Goal: Information Seeking & Learning: Learn about a topic

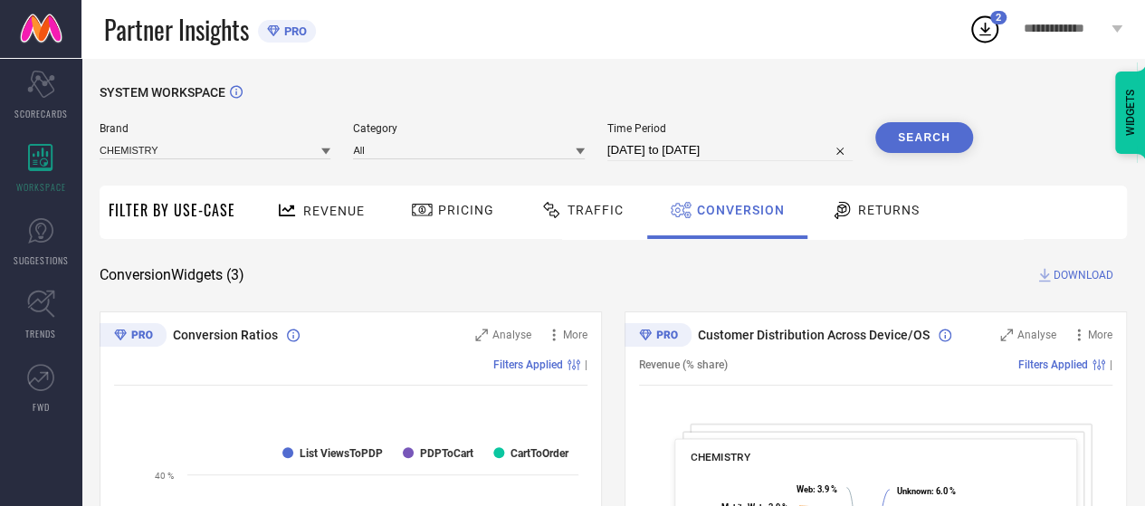
click at [317, 222] on div "Revenue" at bounding box center [320, 211] width 98 height 32
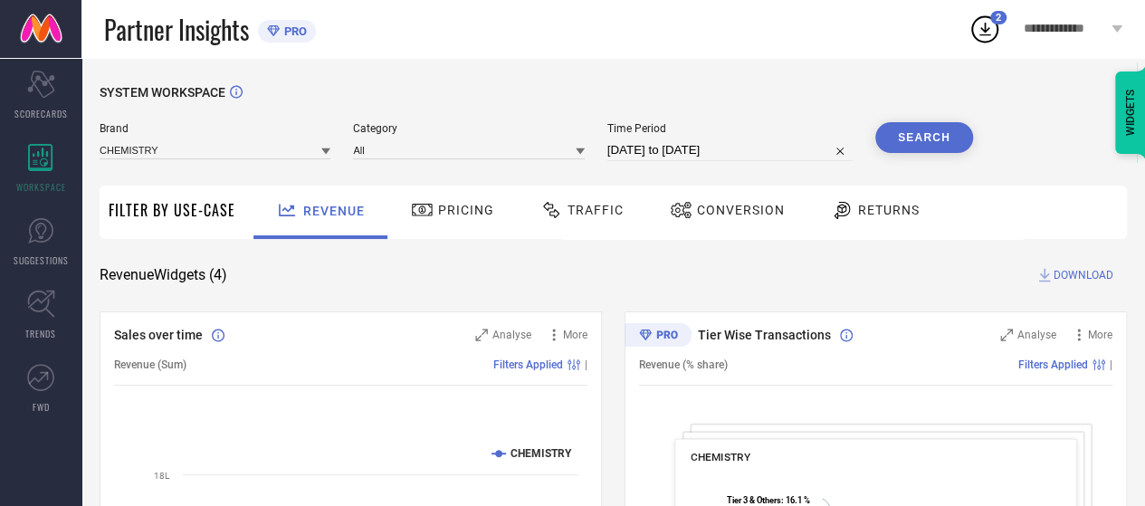
click at [897, 141] on button "Search" at bounding box center [924, 137] width 98 height 31
click at [439, 213] on span "Pricing" at bounding box center [466, 210] width 56 height 14
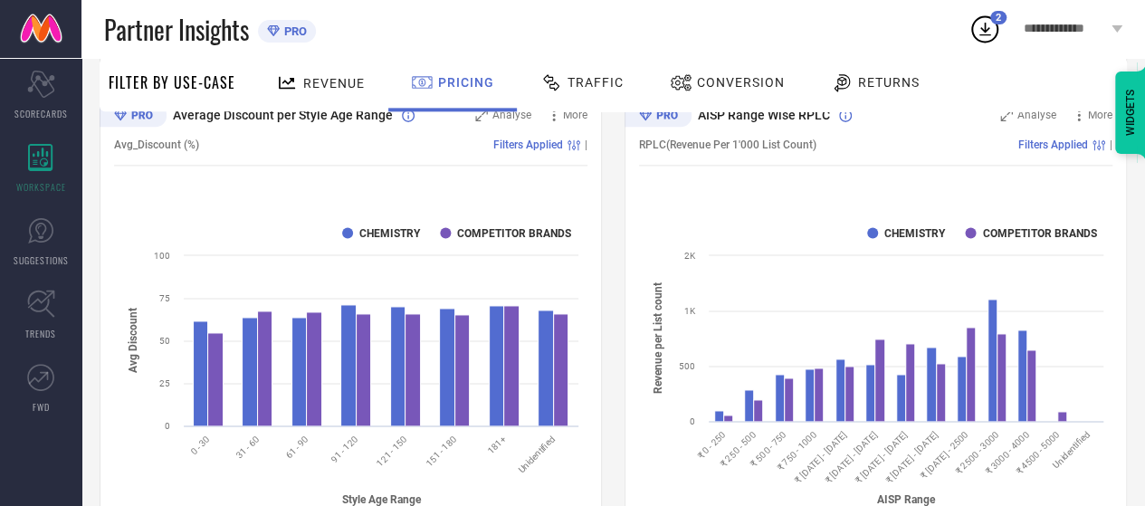
scroll to position [1145, 0]
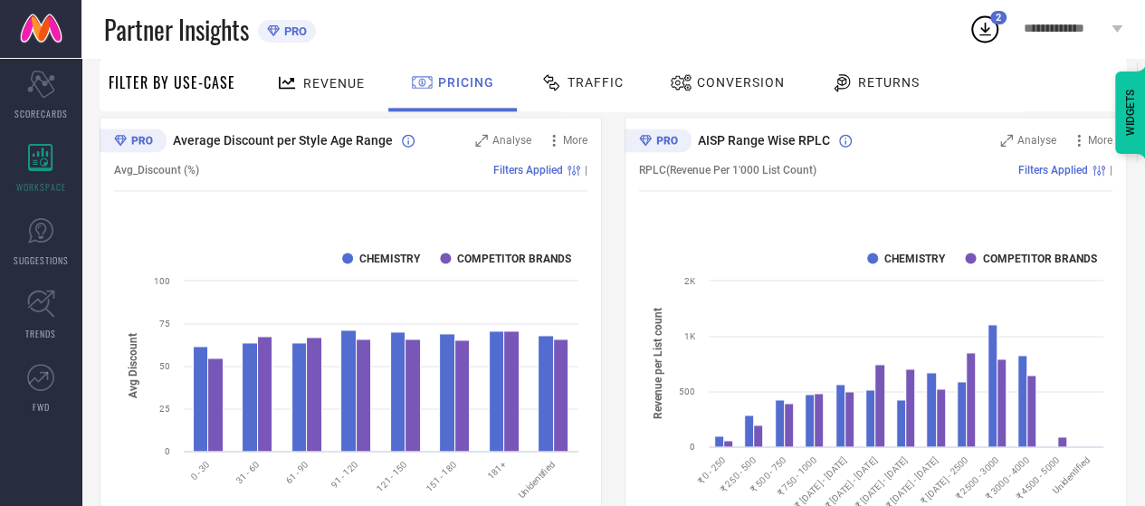
click at [578, 73] on div "Traffic" at bounding box center [582, 82] width 92 height 31
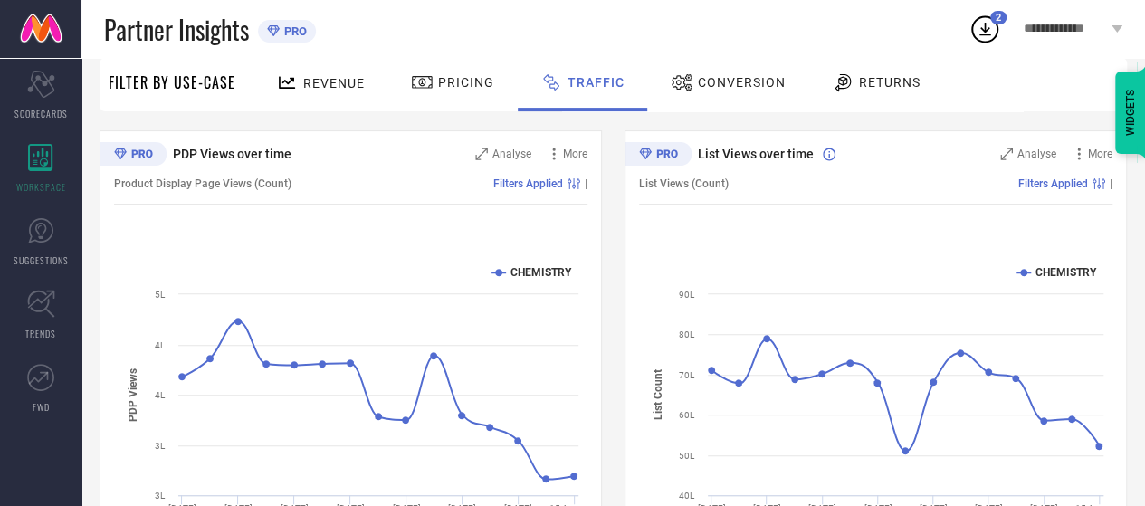
scroll to position [271, 0]
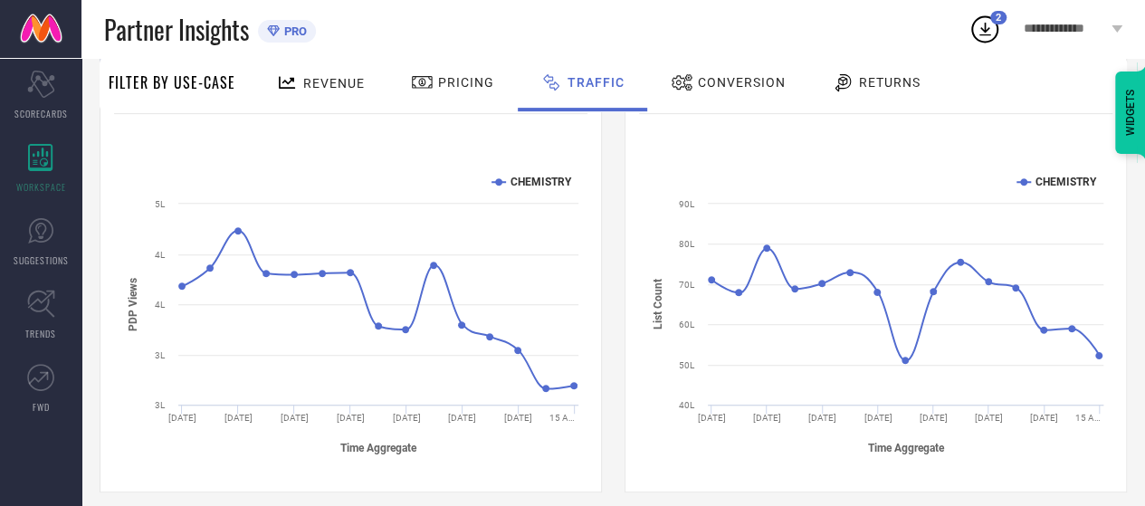
click at [1127, 117] on div "WIDGETS" at bounding box center [1130, 112] width 31 height 82
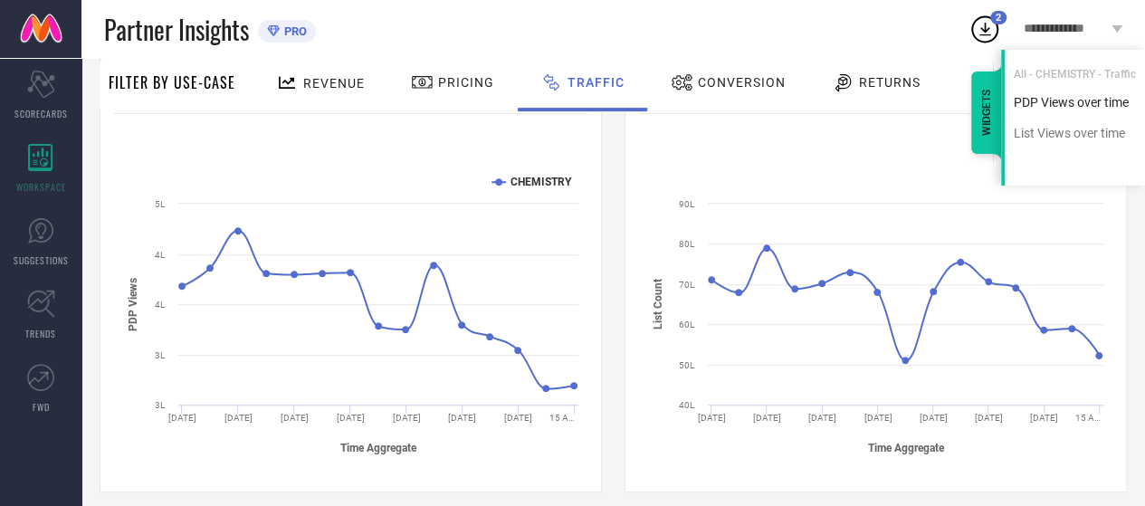
click at [1069, 99] on div "PDP Views over time" at bounding box center [1074, 102] width 140 height 17
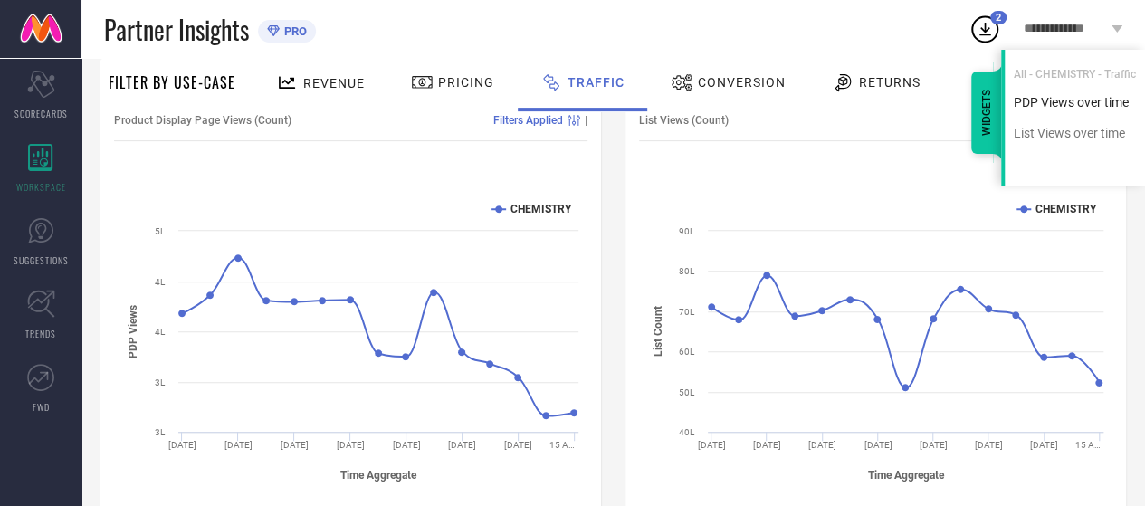
click at [1069, 99] on div "PDP Views over time" at bounding box center [1074, 102] width 140 height 17
click at [1050, 144] on ul "PDP Views over time List Views over time" at bounding box center [1074, 125] width 140 height 62
click at [1051, 138] on div "List Views over time" at bounding box center [1074, 133] width 140 height 17
click at [995, 140] on div "WIDGETS" at bounding box center [986, 112] width 31 height 82
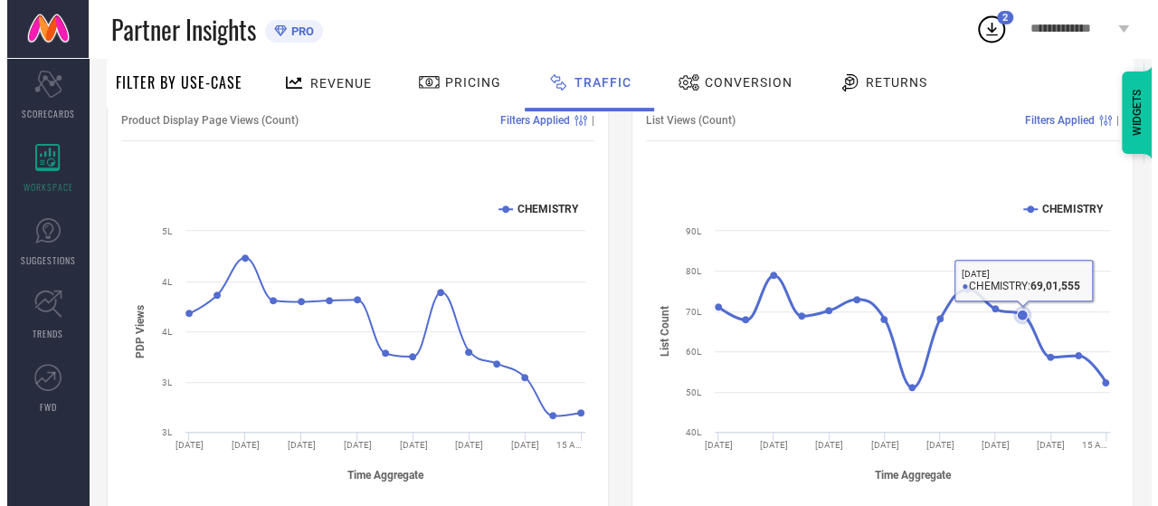
scroll to position [154, 0]
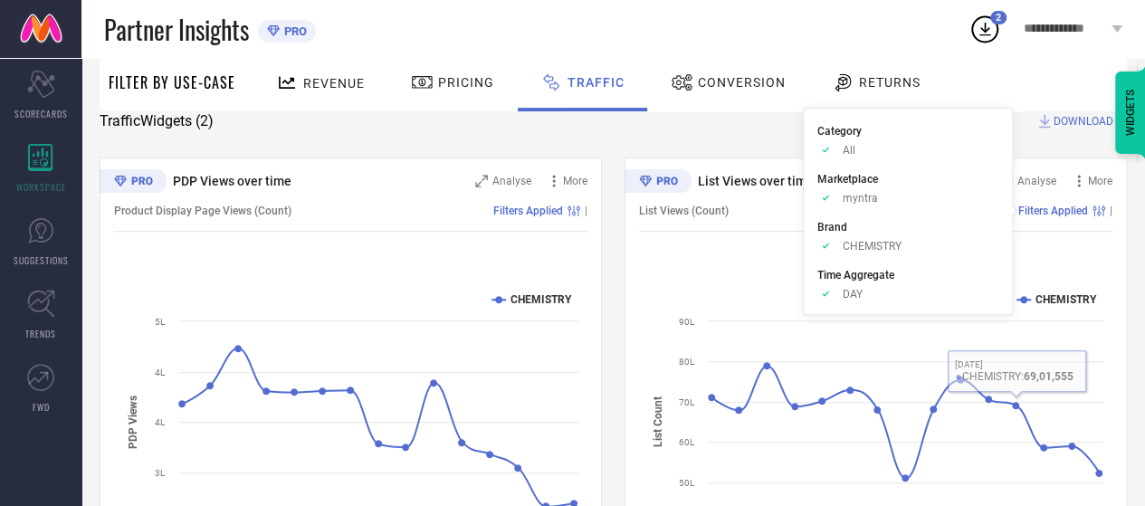
click at [1060, 212] on span "Filters Applied" at bounding box center [1053, 210] width 70 height 13
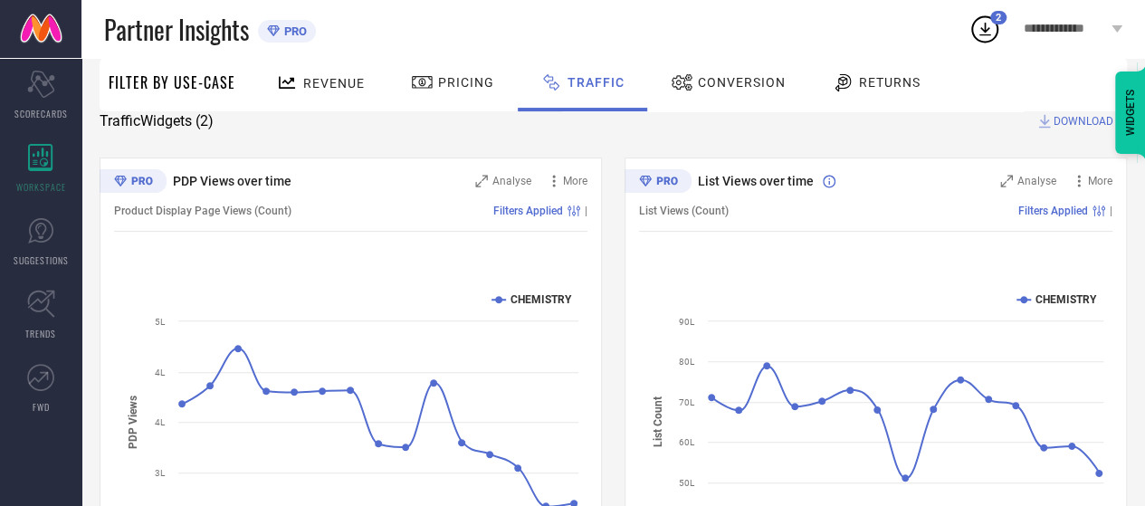
click at [1060, 212] on span "Filters Applied" at bounding box center [1053, 210] width 70 height 13
click at [1045, 209] on span "Filters Applied" at bounding box center [1053, 210] width 70 height 13
click at [1100, 209] on icon at bounding box center [1098, 210] width 13 height 11
click at [1025, 298] on icon at bounding box center [1023, 299] width 7 height 7
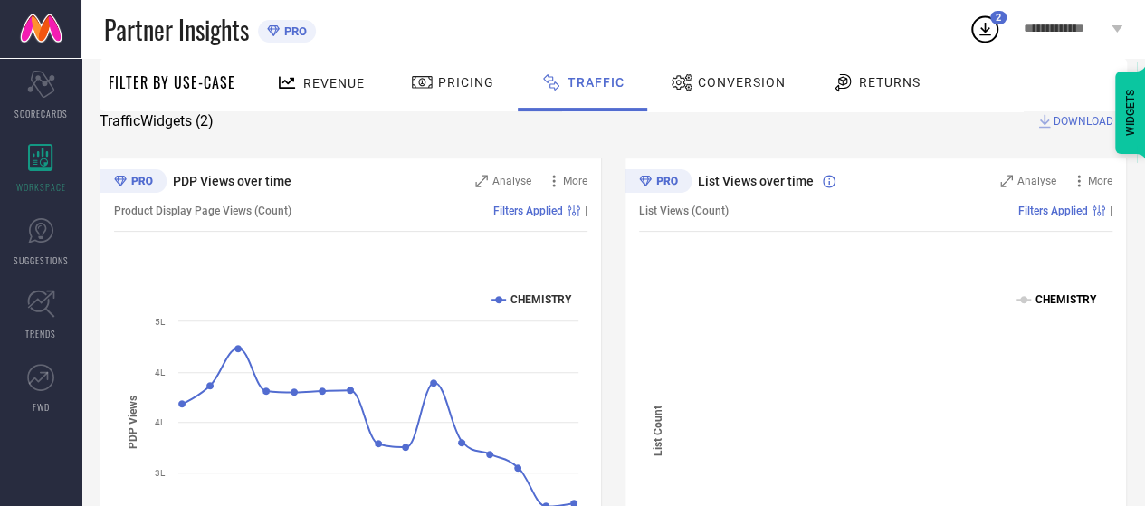
click at [1035, 303] on text "CHEMISTRY" at bounding box center [1066, 299] width 62 height 13
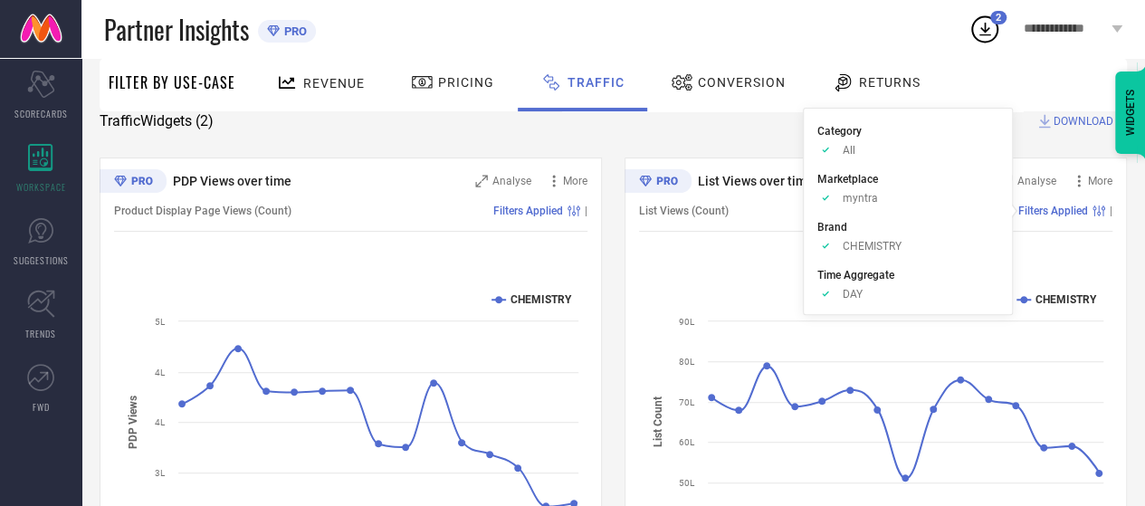
click at [1046, 210] on span "Filters Applied" at bounding box center [1053, 210] width 70 height 13
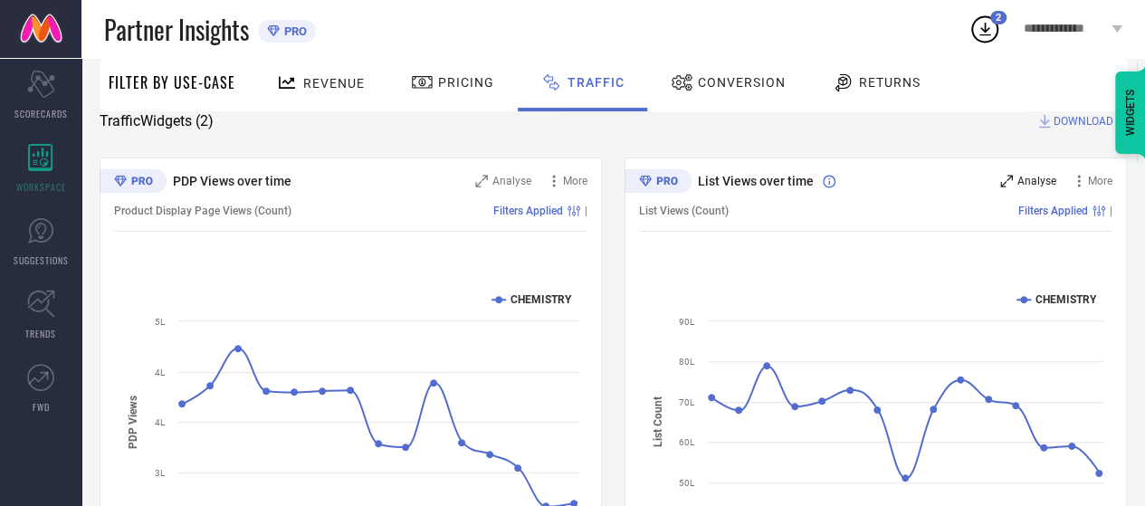
click at [1033, 183] on span "Analyse" at bounding box center [1036, 181] width 39 height 13
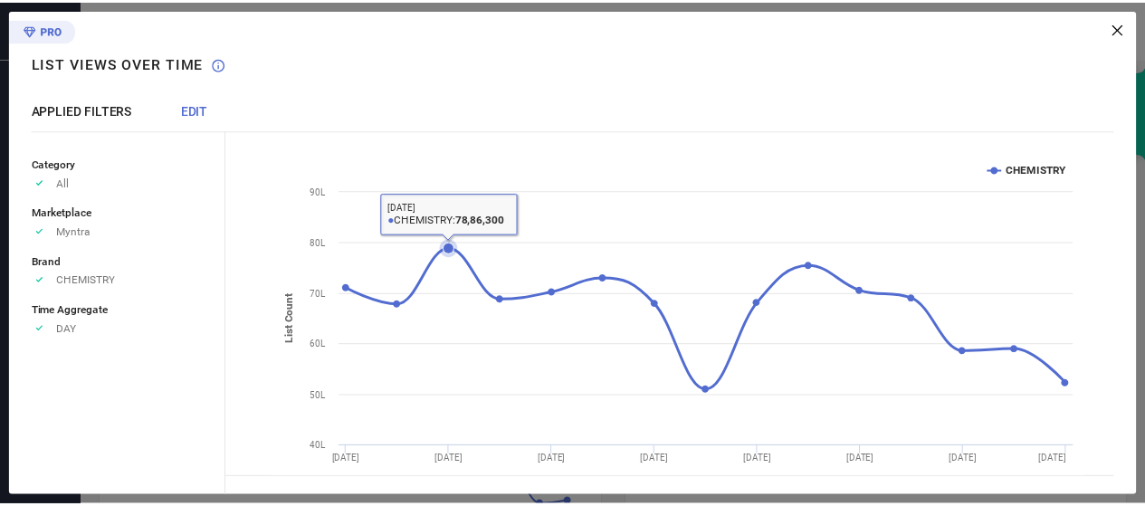
scroll to position [0, 0]
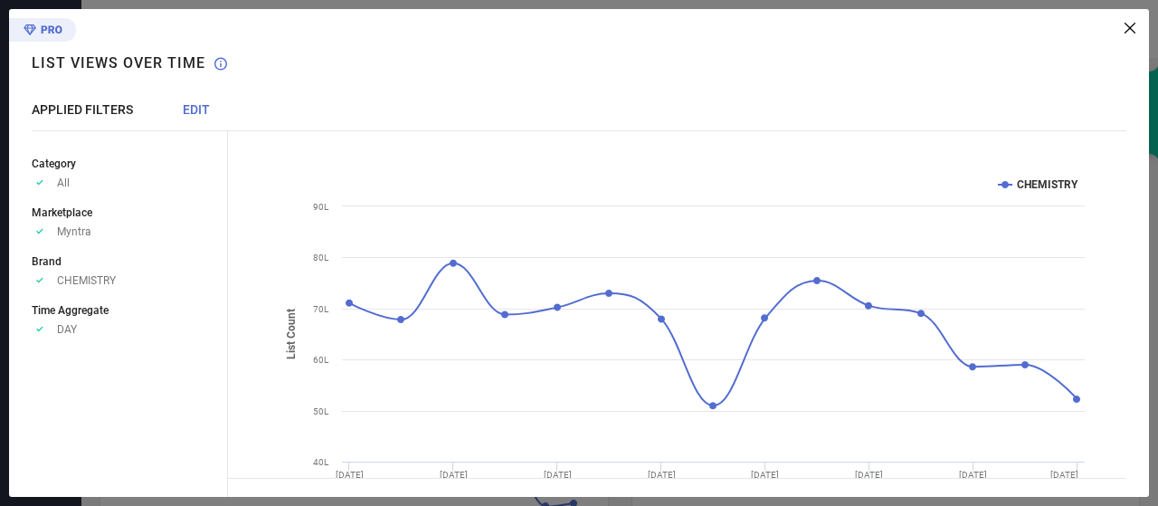
click at [1127, 30] on icon at bounding box center [1130, 28] width 11 height 11
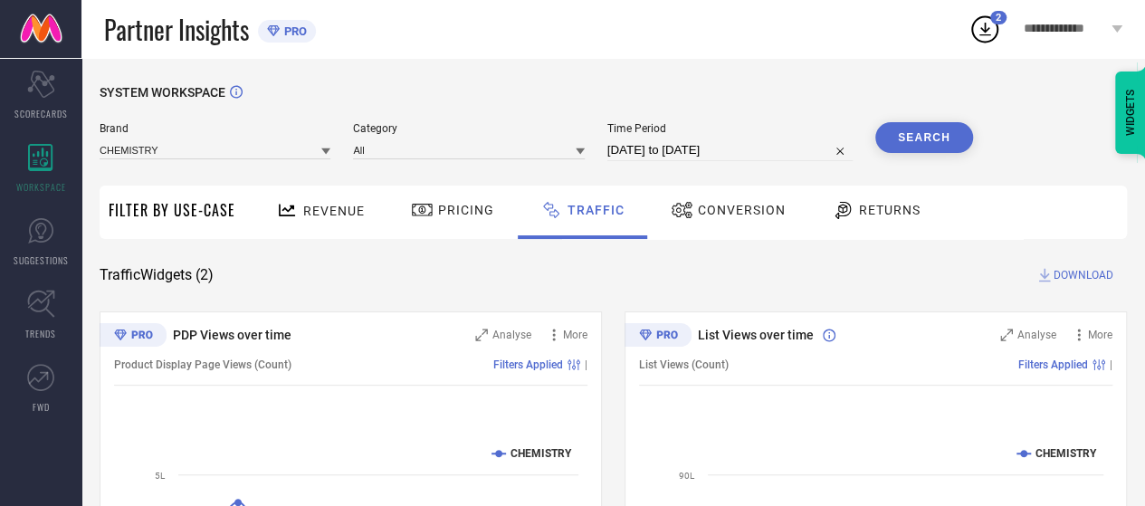
click at [282, 30] on span "PRO" at bounding box center [293, 31] width 27 height 14
click at [286, 34] on span "PRO" at bounding box center [293, 31] width 27 height 14
click at [62, 25] on link at bounding box center [40, 29] width 81 height 58
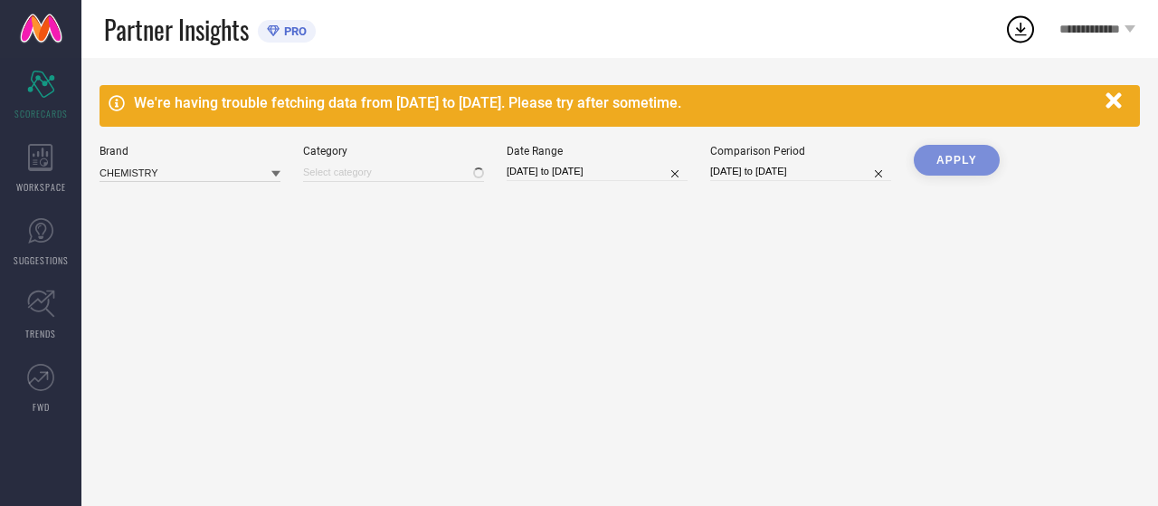
type input "All"
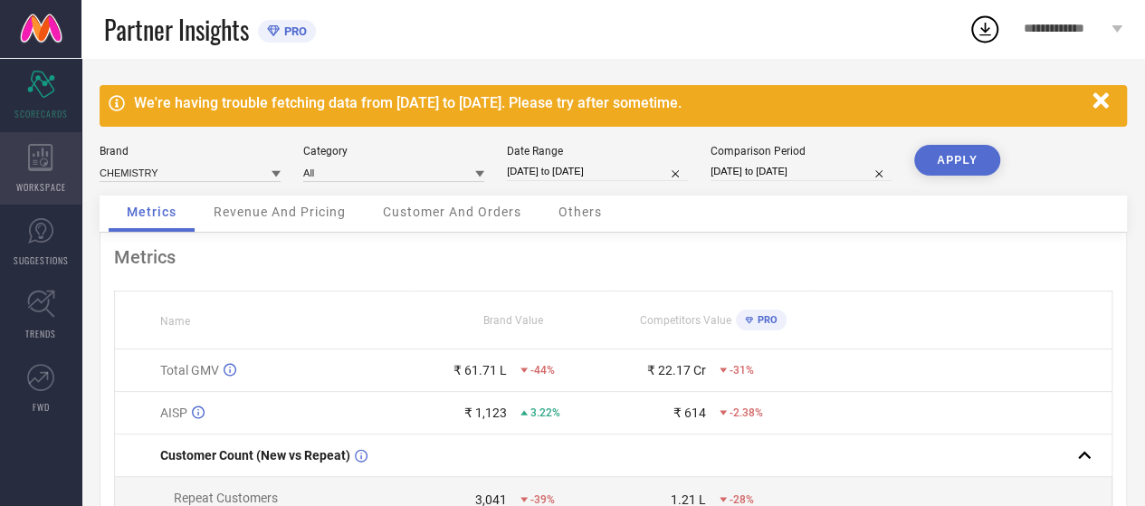
click at [43, 181] on span "WORKSPACE" at bounding box center [41, 187] width 50 height 14
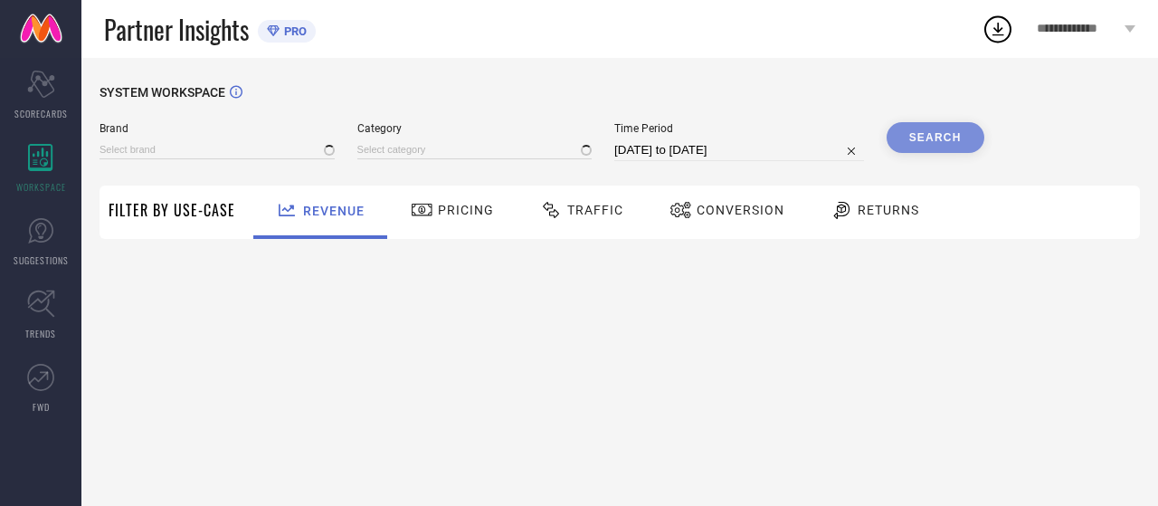
type input "CHEMISTRY"
type input "All"
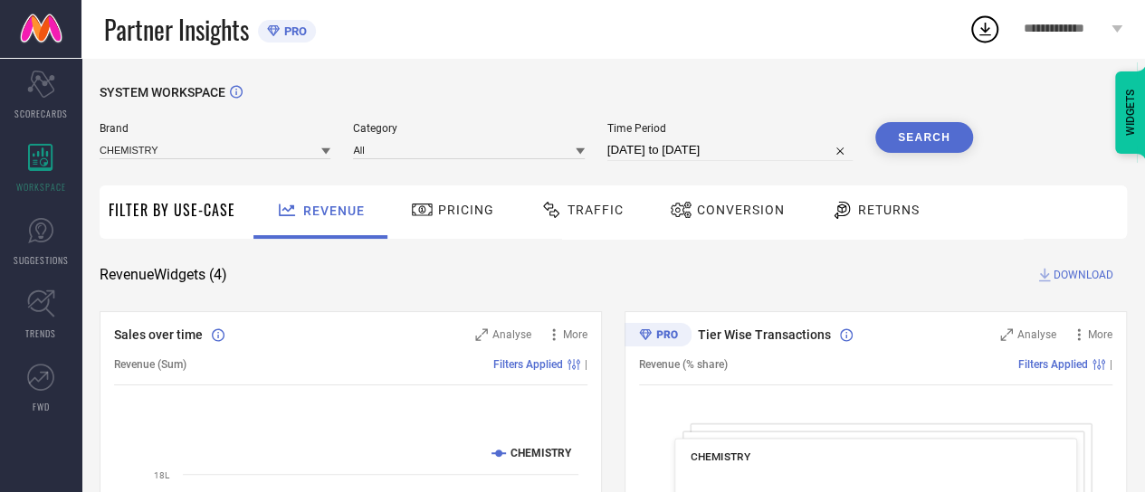
click at [686, 155] on input "[DATE] to [DATE]" at bounding box center [729, 150] width 245 height 22
select select "6"
select select "2025"
select select "7"
select select "2025"
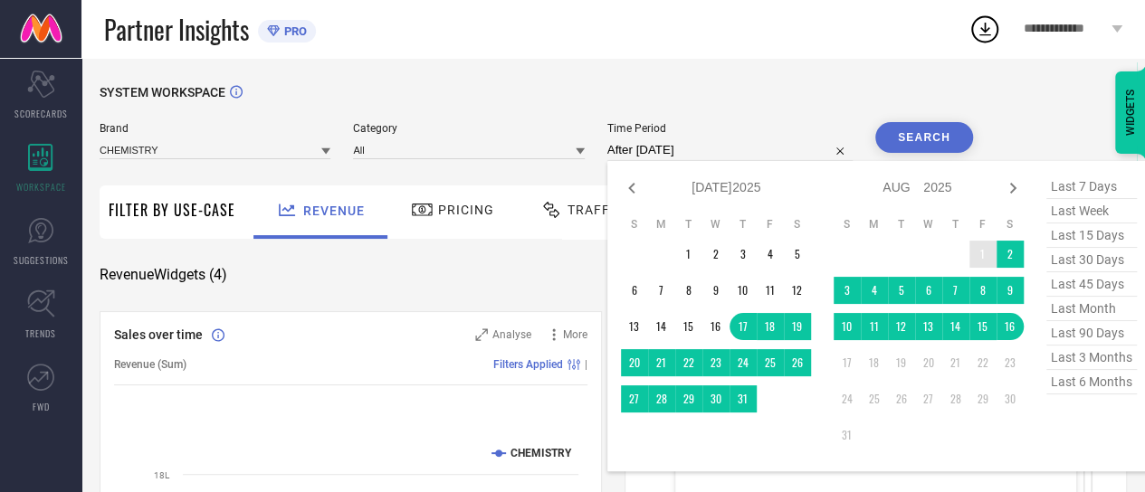
click at [978, 251] on td "1" at bounding box center [982, 254] width 27 height 27
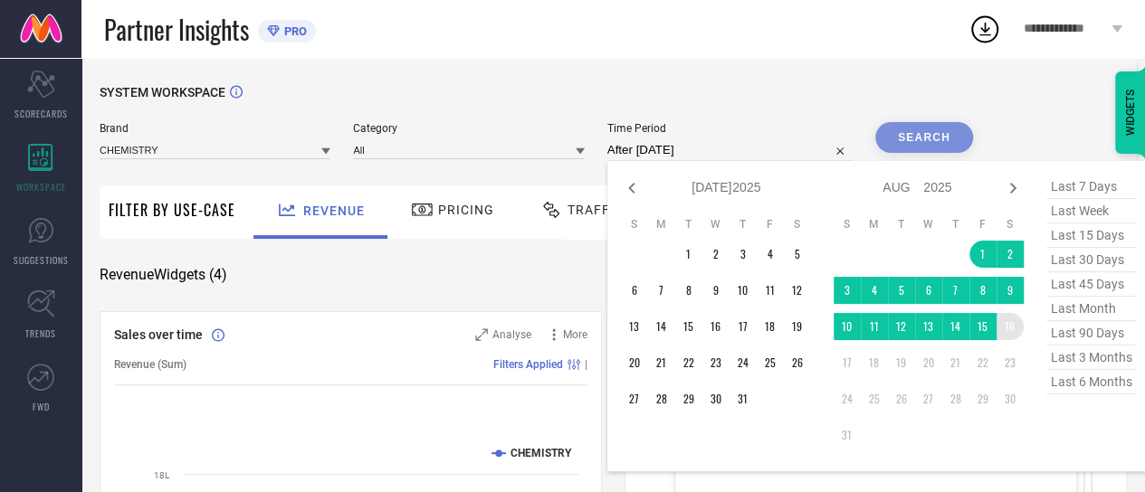
type input "[DATE] to [DATE]"
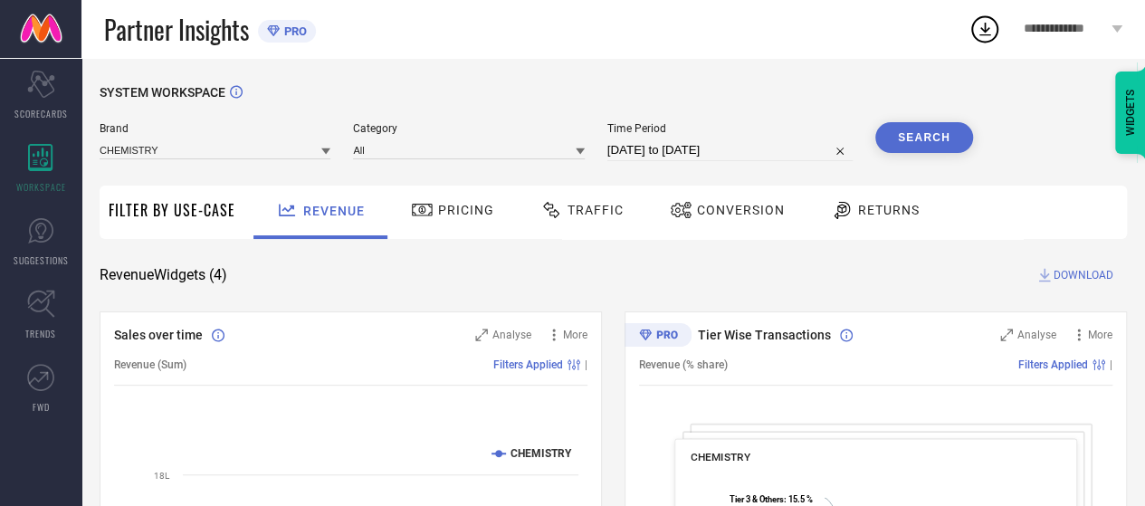
click at [943, 146] on button "Search" at bounding box center [924, 137] width 98 height 31
click at [587, 212] on span "Traffic" at bounding box center [595, 210] width 56 height 14
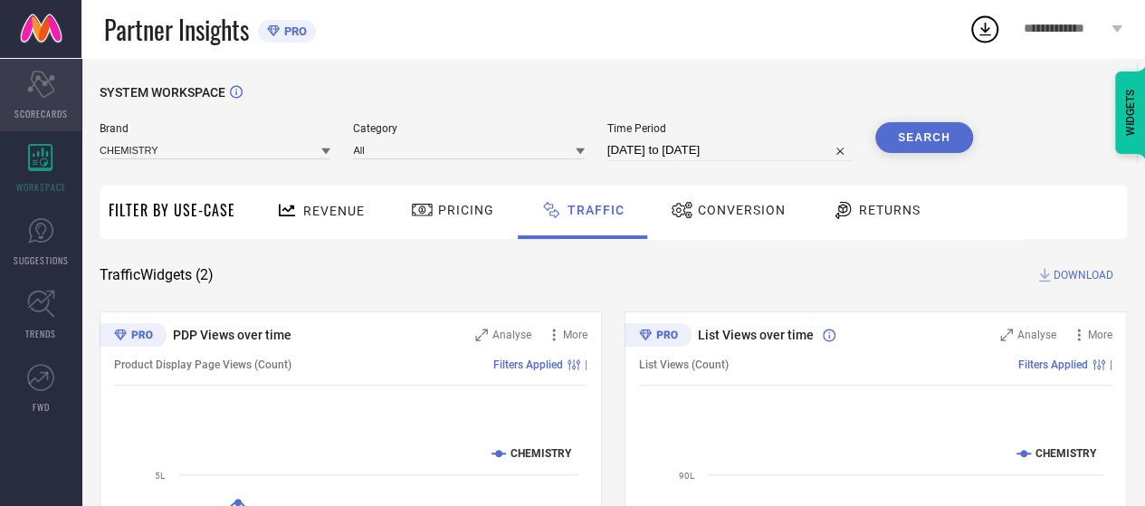
click at [20, 117] on span "SCORECARDS" at bounding box center [40, 114] width 53 height 14
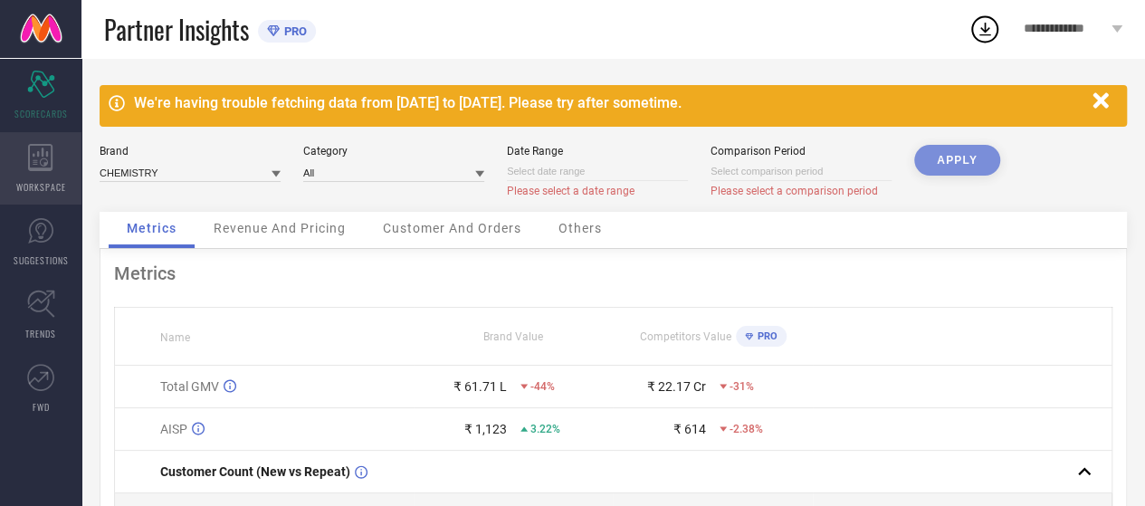
click at [39, 185] on span "WORKSPACE" at bounding box center [41, 187] width 50 height 14
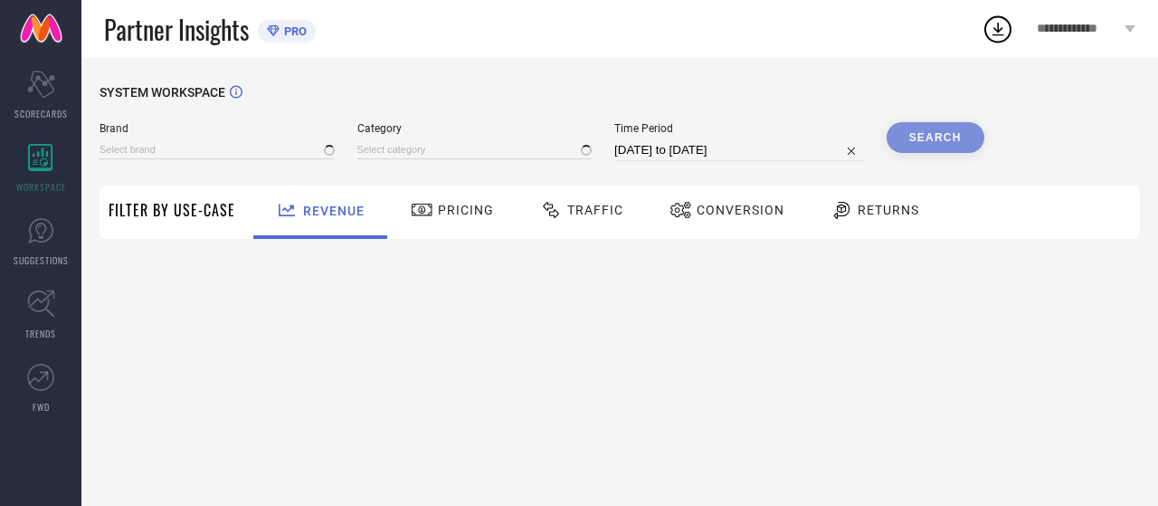
type input "CHEMISTRY"
type input "All"
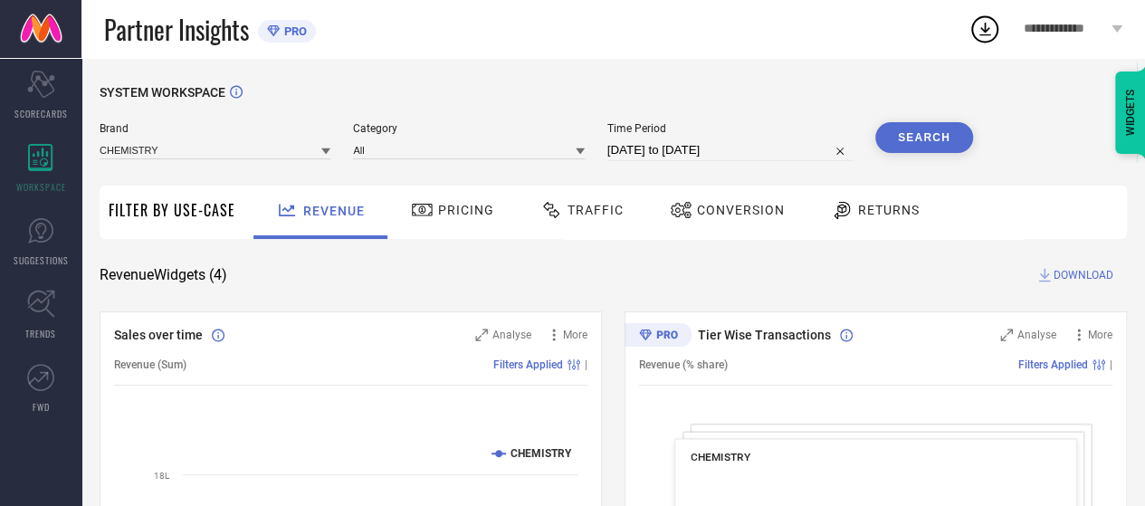
click at [710, 151] on input "[DATE] to [DATE]" at bounding box center [729, 150] width 245 height 22
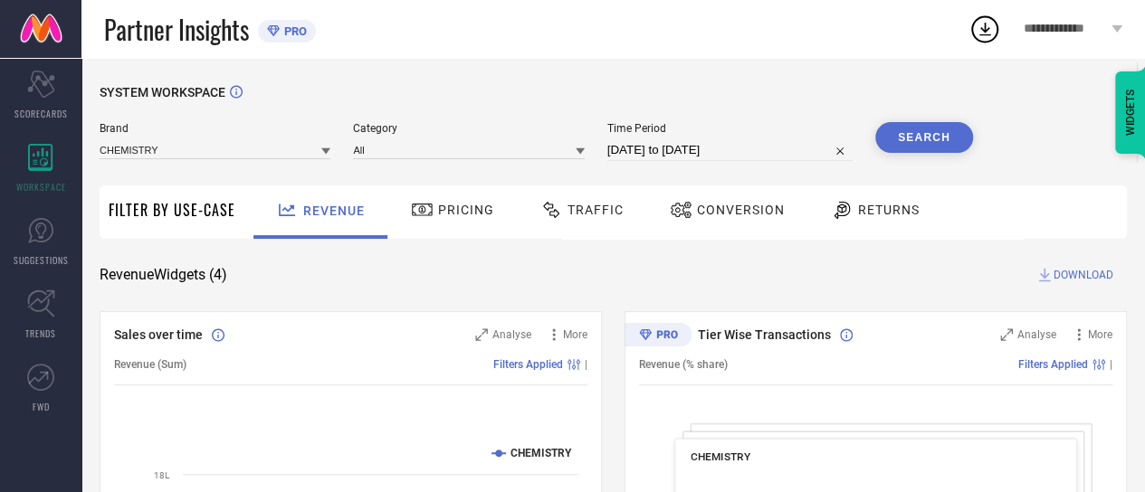
select select "6"
select select "2025"
select select "7"
select select "2025"
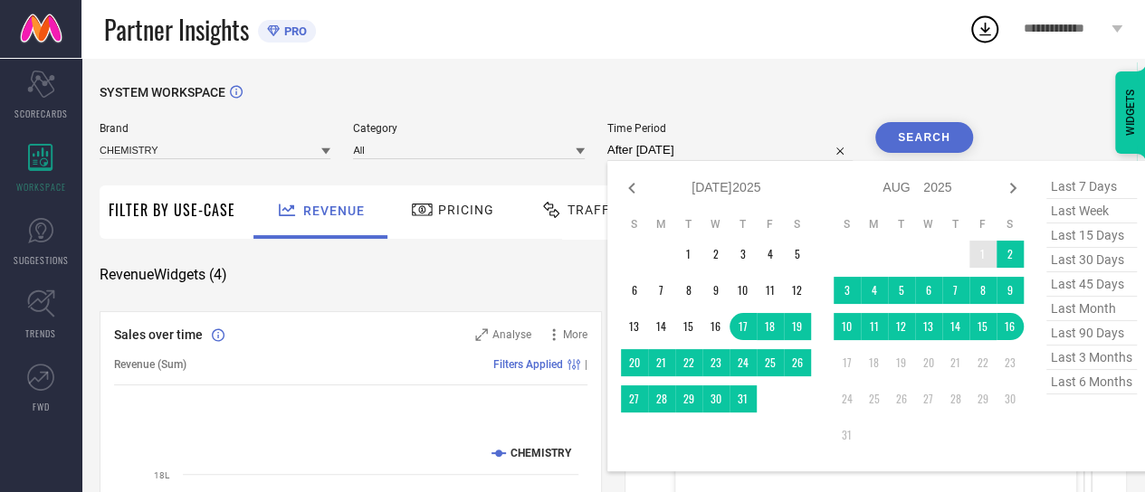
click at [981, 247] on td "1" at bounding box center [982, 254] width 27 height 27
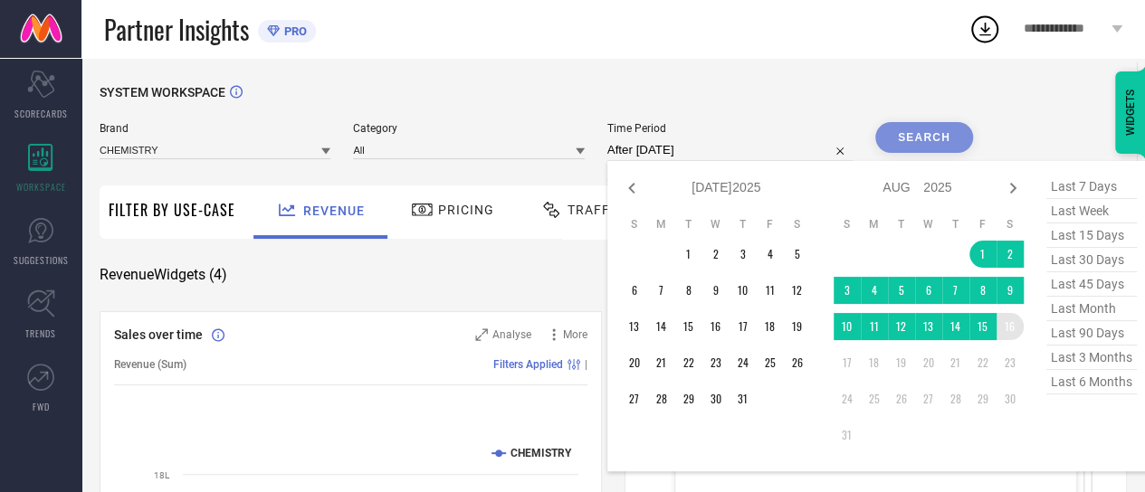
type input "[DATE] to [DATE]"
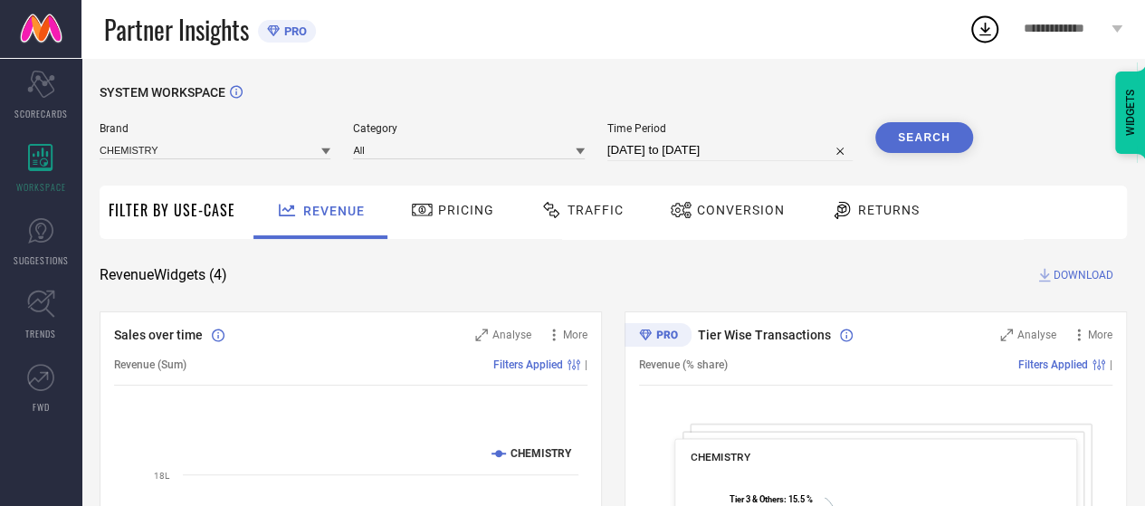
click at [925, 152] on button "Search" at bounding box center [924, 137] width 98 height 31
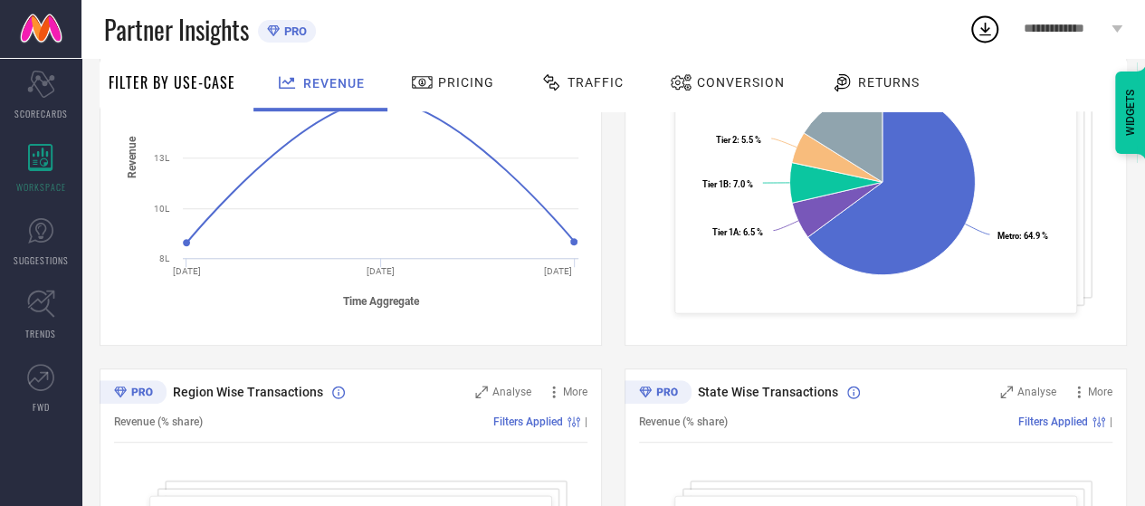
scroll to position [633, 0]
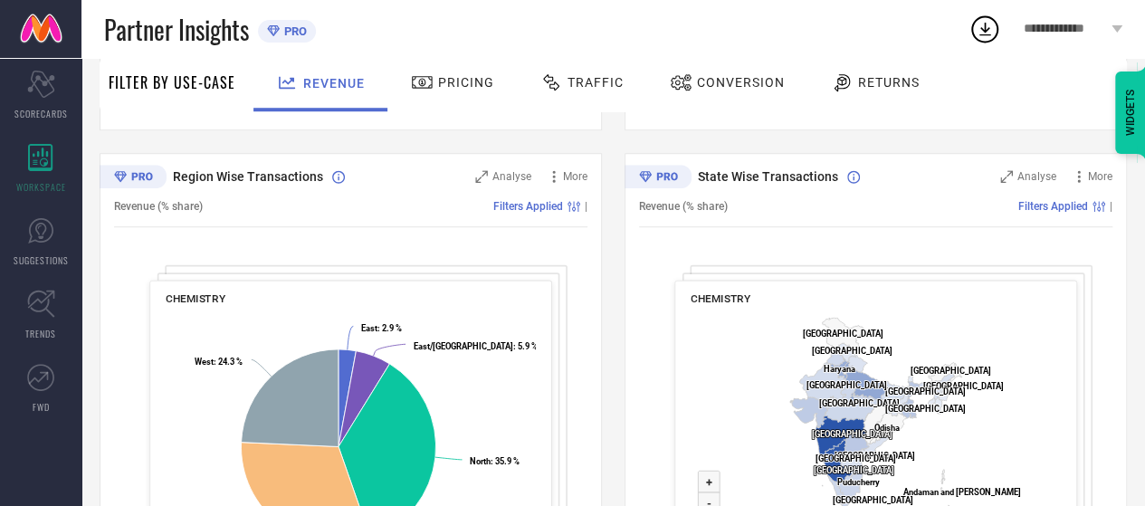
click at [584, 83] on span "Traffic" at bounding box center [595, 82] width 56 height 14
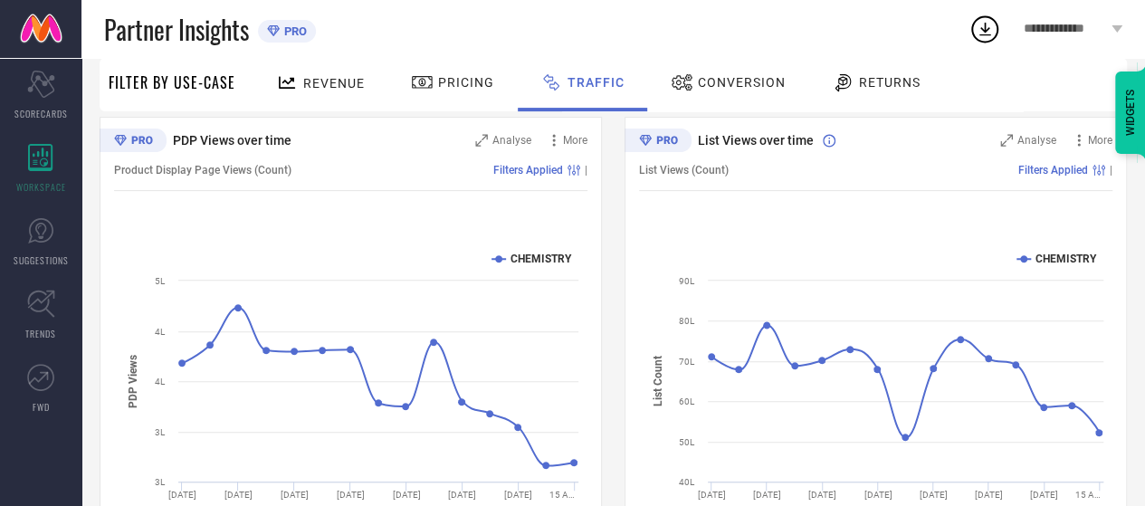
scroll to position [201, 0]
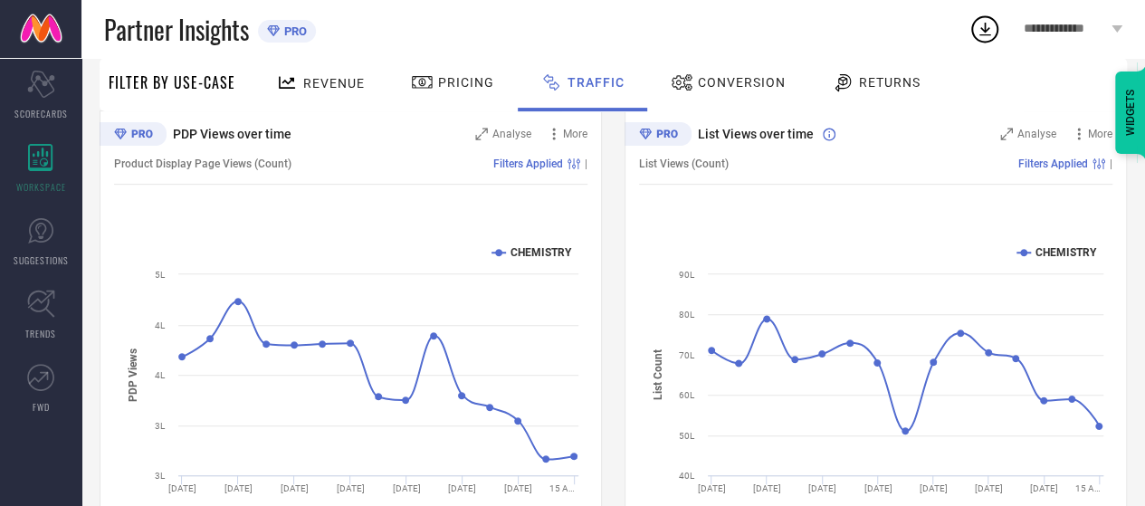
click at [309, 84] on span "Revenue" at bounding box center [334, 83] width 62 height 14
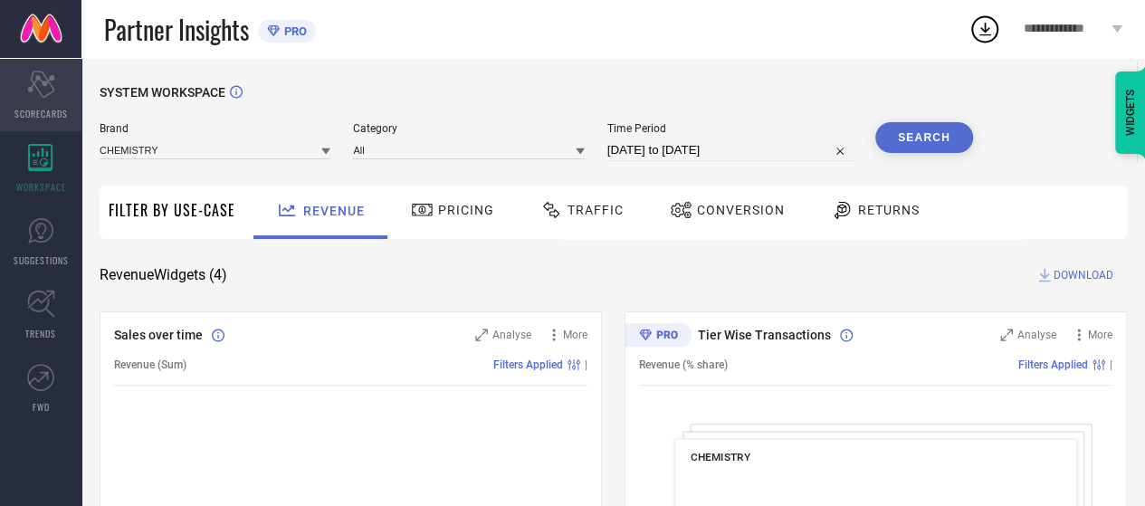
click at [24, 99] on div "Scorecard SCORECARDS" at bounding box center [40, 95] width 81 height 72
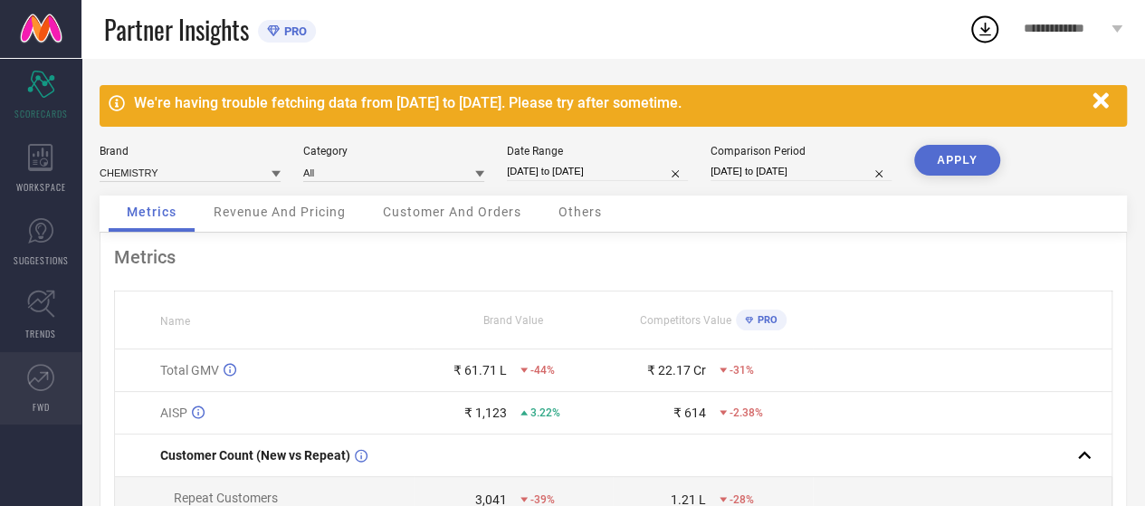
click at [42, 385] on icon at bounding box center [40, 377] width 27 height 27
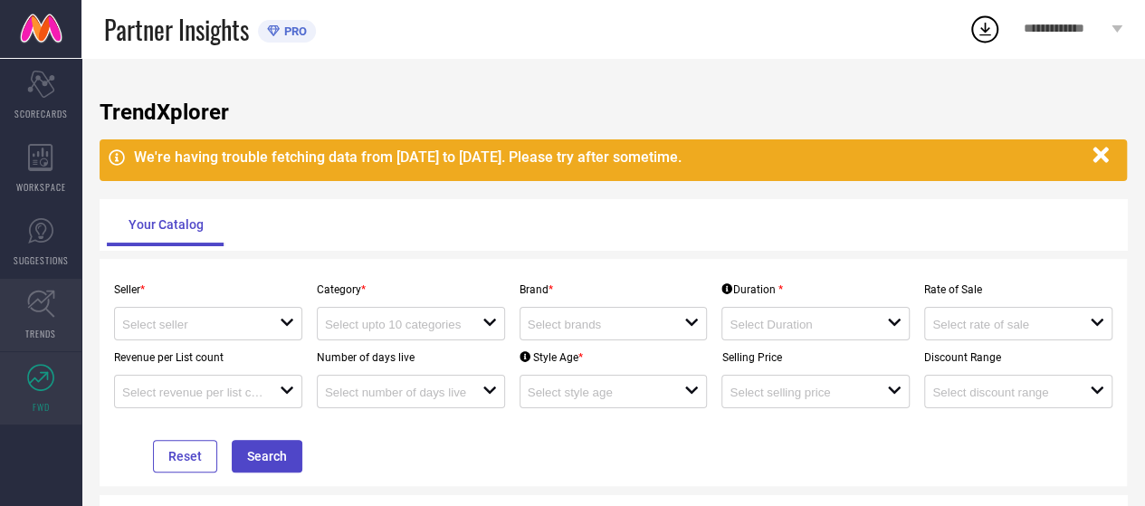
click at [42, 340] on link "TRENDS" at bounding box center [40, 315] width 81 height 72
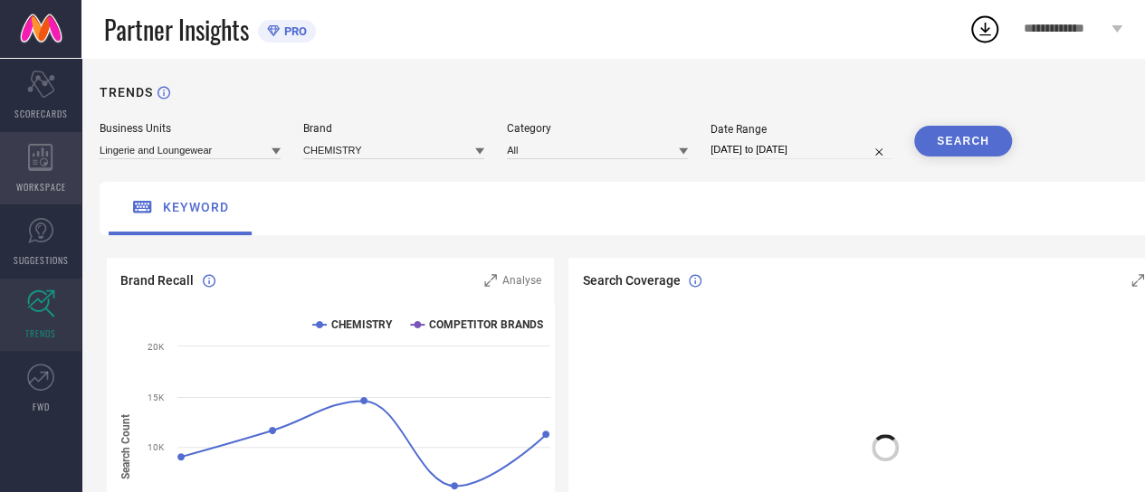
click at [34, 167] on icon at bounding box center [40, 157] width 24 height 27
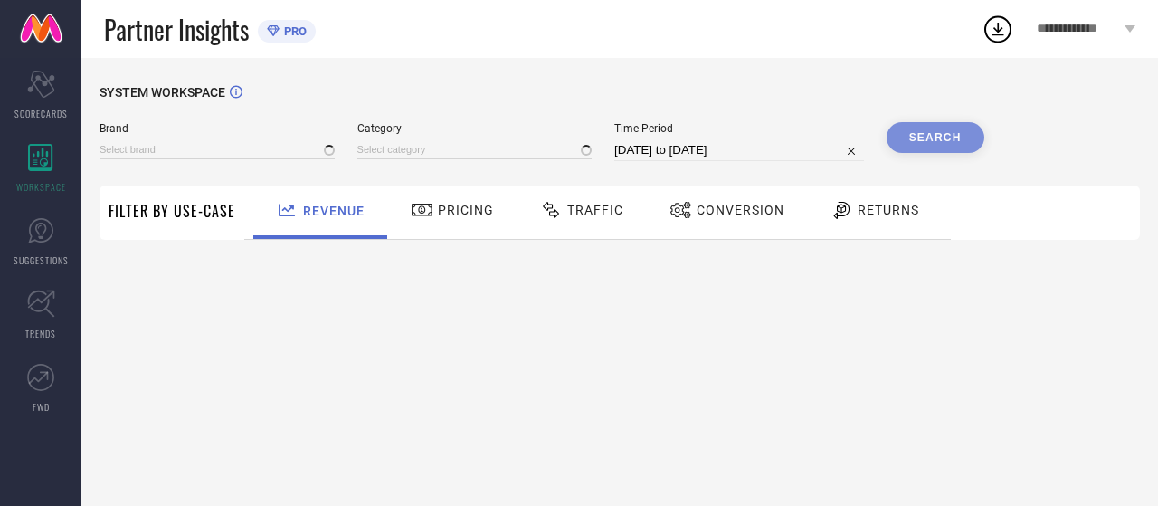
type input "CHEMISTRY"
type input "All"
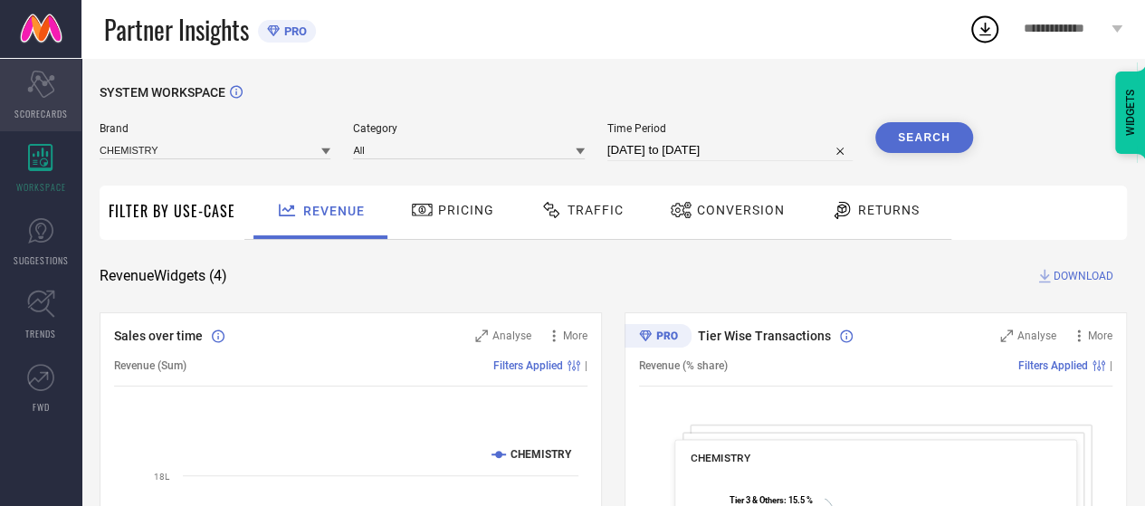
click at [58, 92] on div "Scorecard SCORECARDS" at bounding box center [40, 95] width 81 height 72
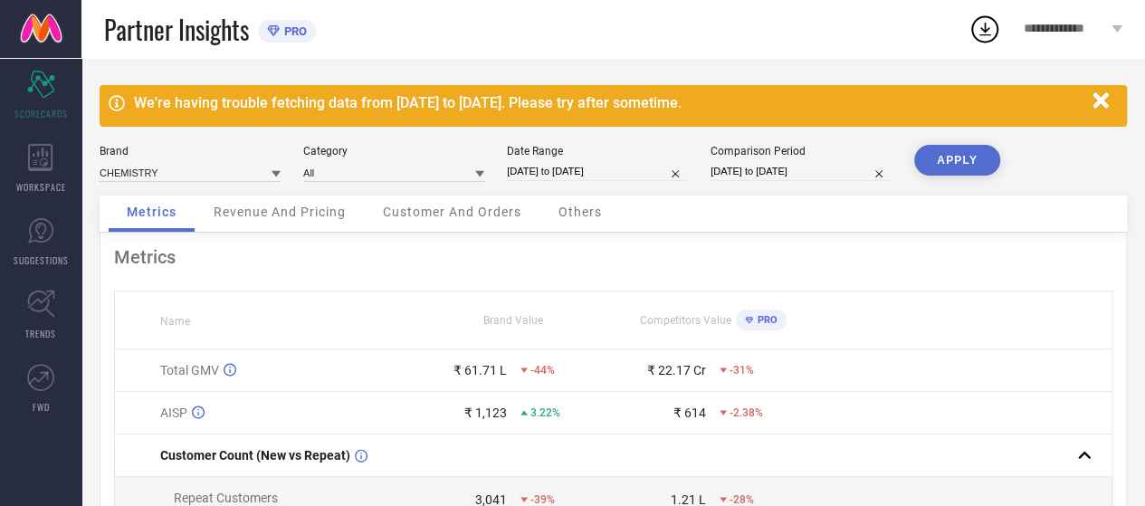
select select "6"
select select "2025"
select select "7"
select select "2025"
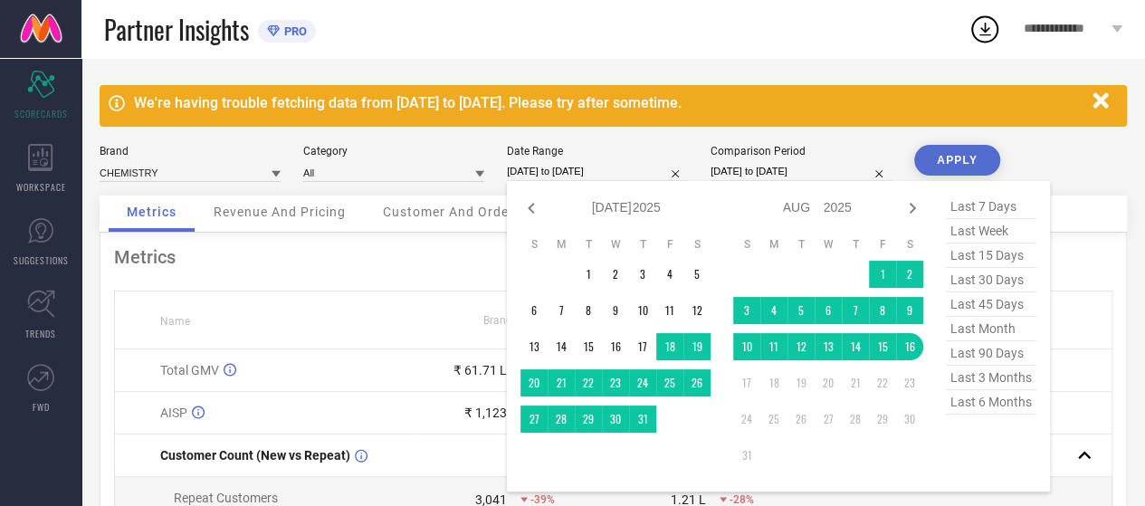
click at [533, 177] on input "[DATE] to [DATE]" at bounding box center [597, 171] width 181 height 19
click at [869, 274] on td "1" at bounding box center [882, 274] width 27 height 27
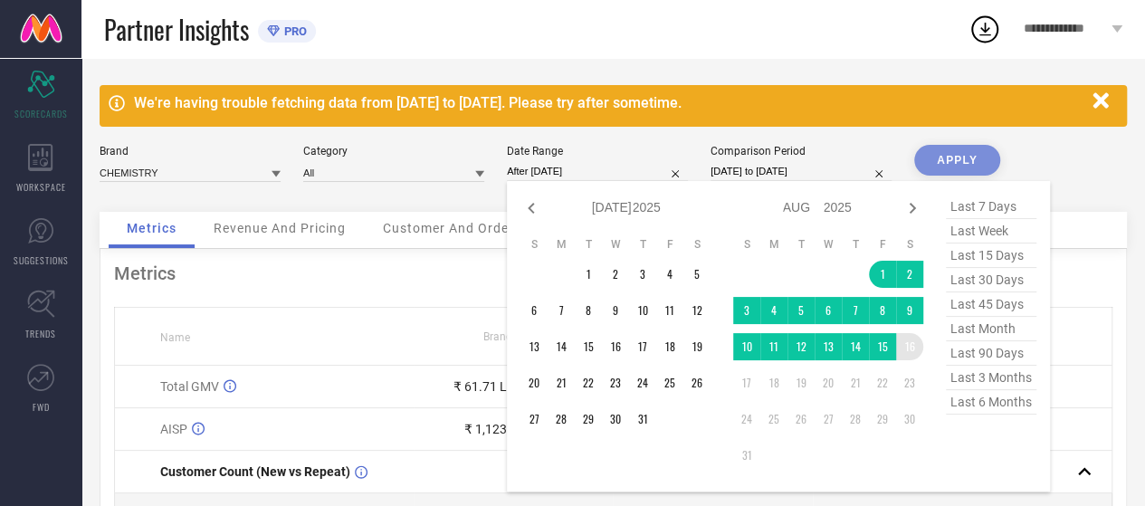
type input "[DATE] to [DATE]"
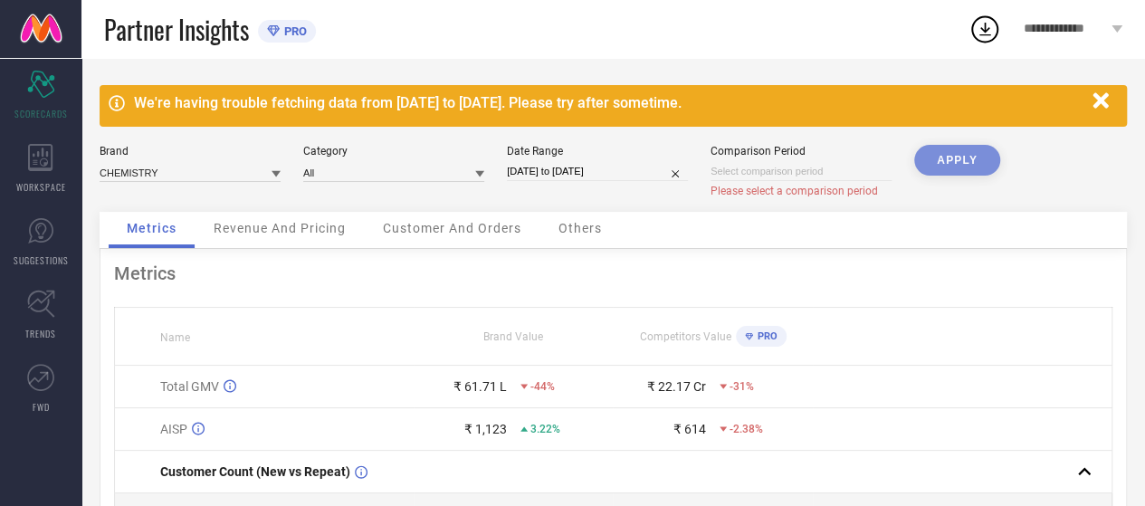
select select "7"
select select "2025"
select select "8"
select select "2025"
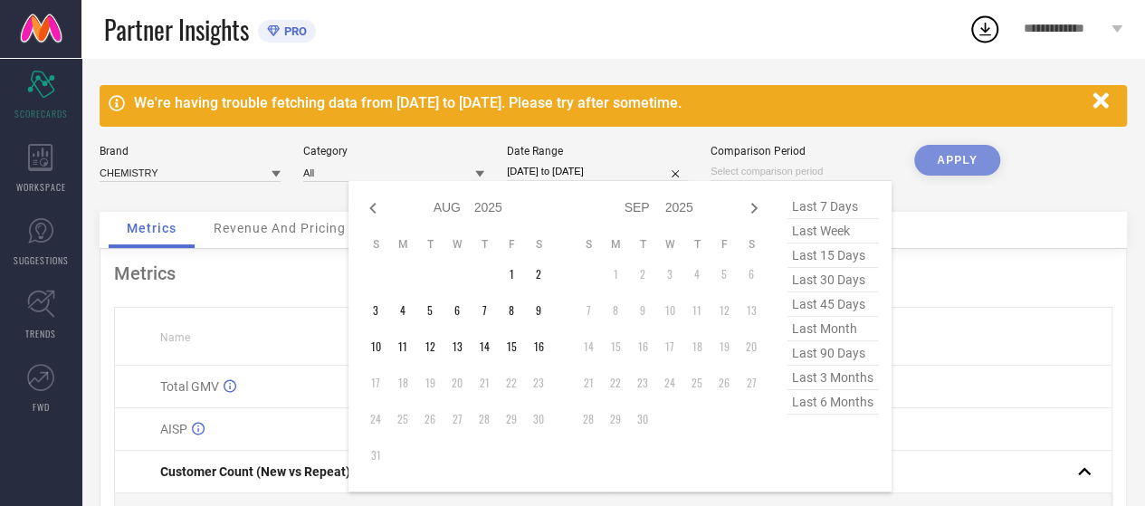
click at [794, 173] on input at bounding box center [800, 171] width 181 height 19
click at [375, 206] on icon at bounding box center [373, 208] width 22 height 22
select select "6"
select select "2025"
select select "7"
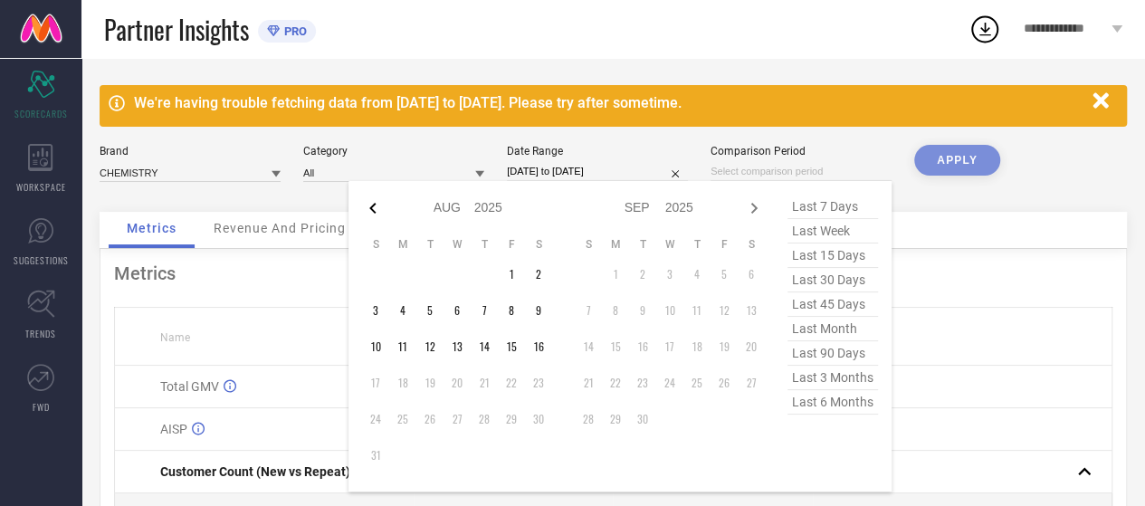
select select "2025"
click at [431, 271] on td "1" at bounding box center [429, 274] width 27 height 27
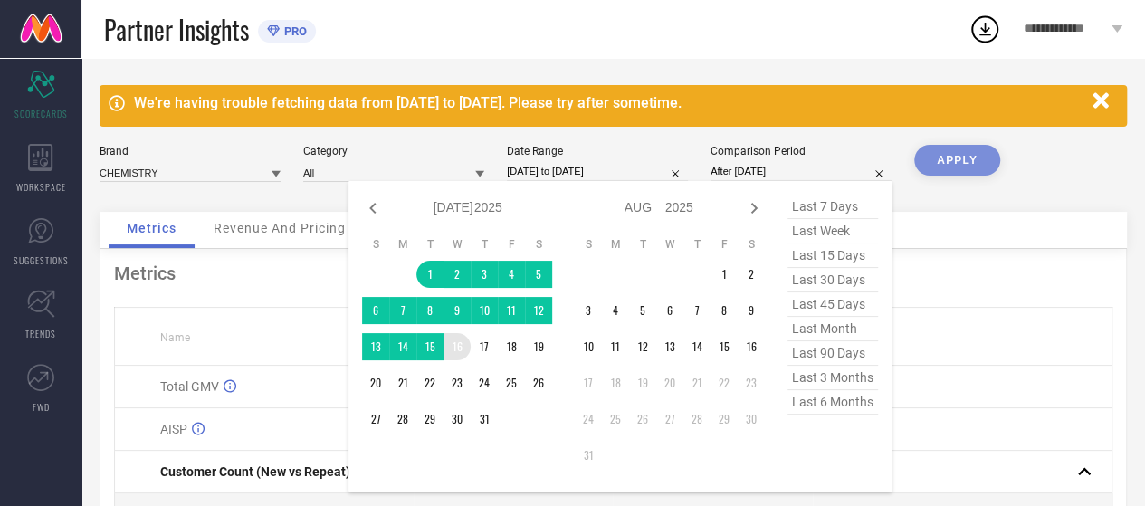
type input "[DATE] to [DATE]"
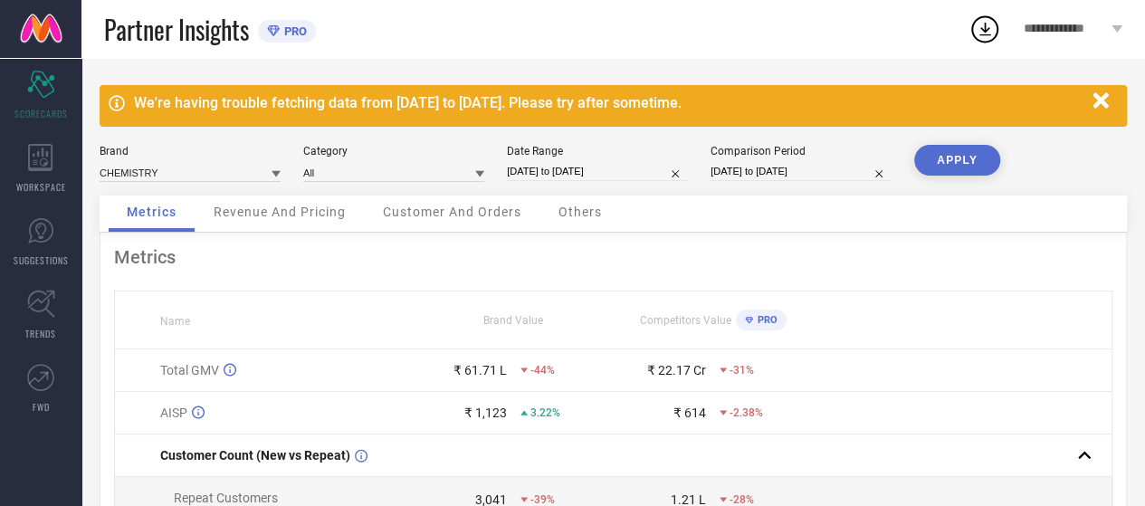
click at [961, 156] on button "APPLY" at bounding box center [957, 160] width 86 height 31
click at [253, 213] on span "Revenue And Pricing" at bounding box center [280, 211] width 132 height 14
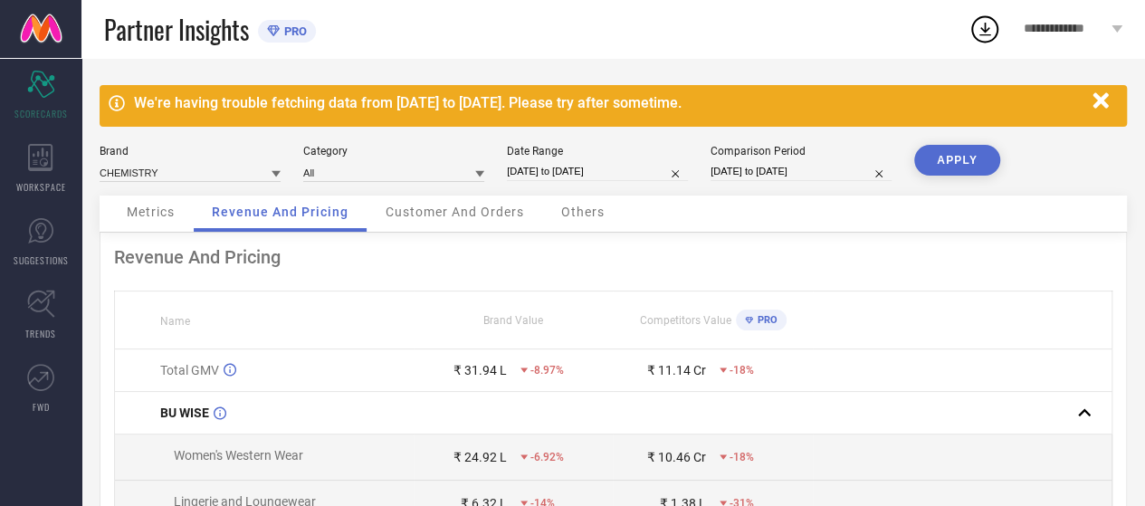
click at [418, 211] on span "Customer And Orders" at bounding box center [454, 211] width 138 height 14
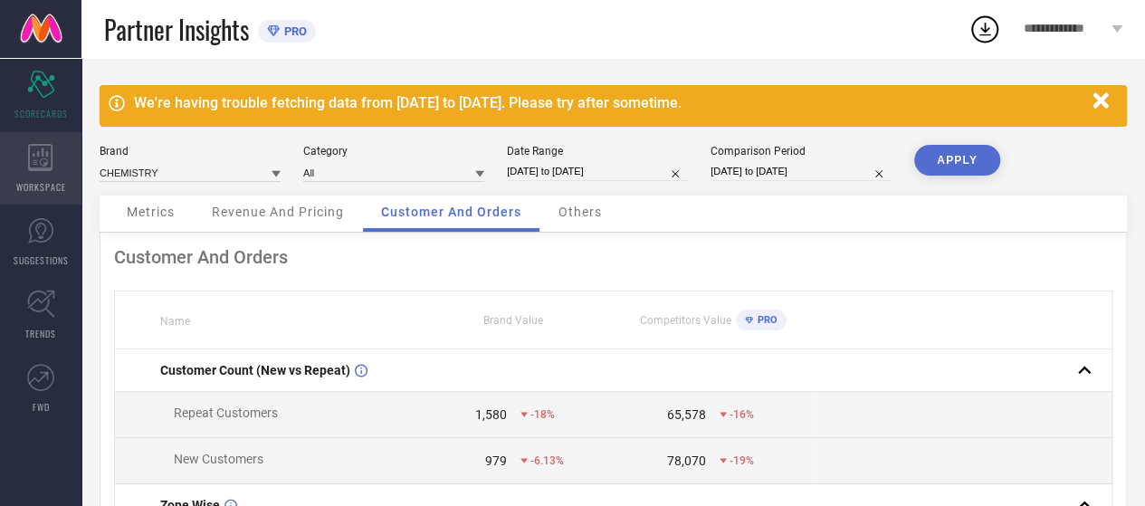
click at [53, 153] on div "WORKSPACE" at bounding box center [40, 168] width 81 height 72
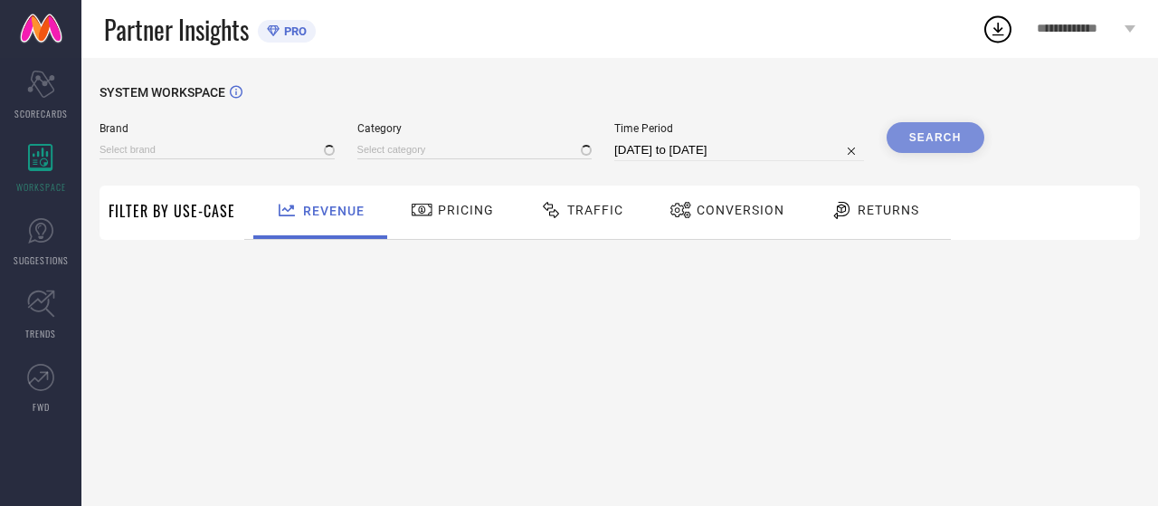
type input "CHEMISTRY"
type input "All"
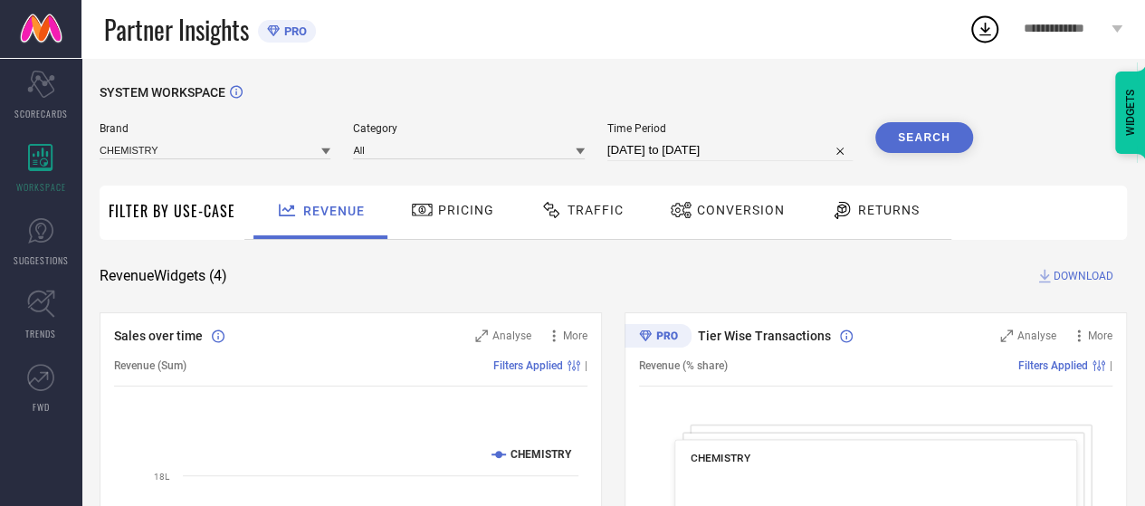
click at [455, 220] on div "Pricing" at bounding box center [452, 210] width 92 height 31
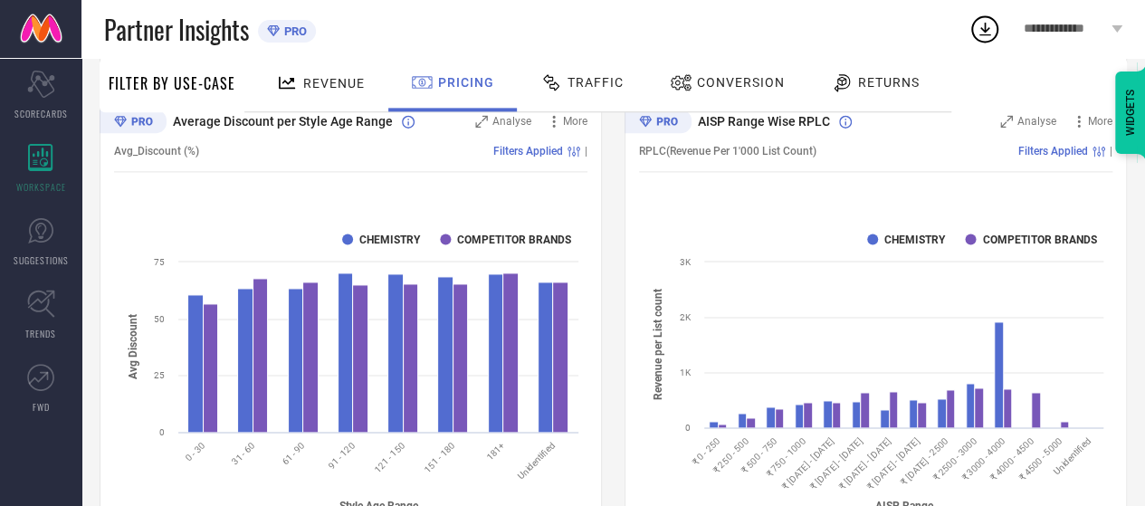
scroll to position [1236, 0]
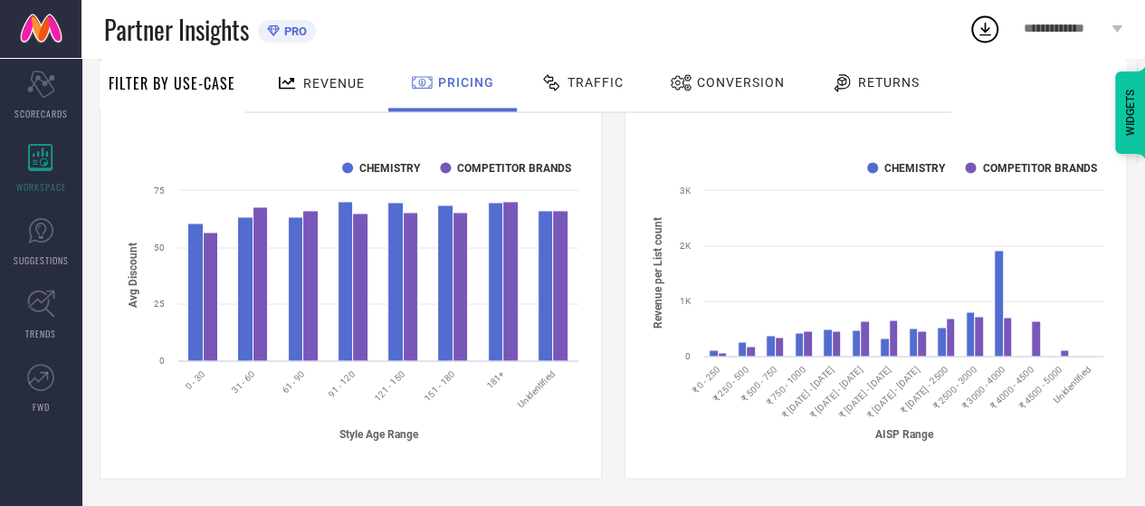
click at [583, 75] on span "Traffic" at bounding box center [595, 82] width 56 height 14
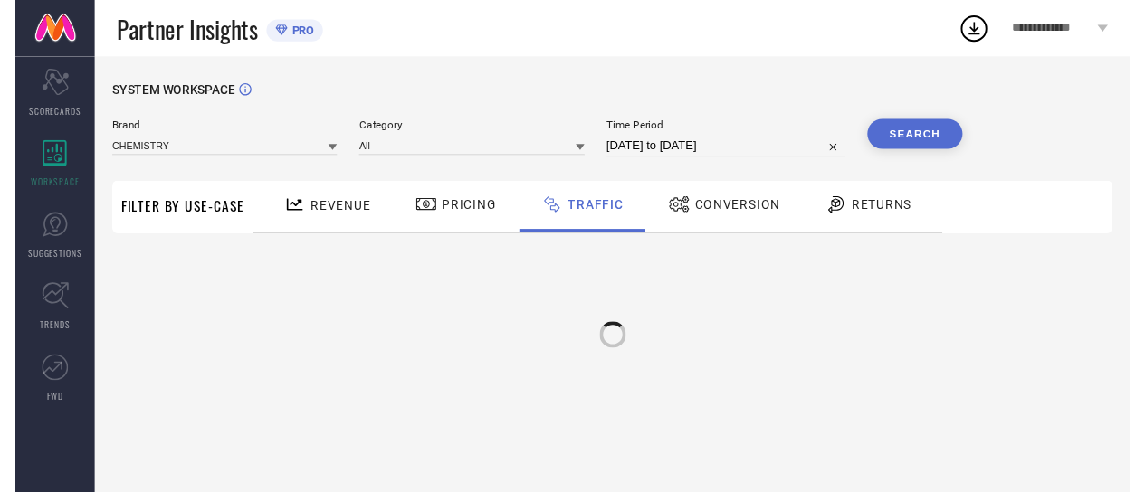
scroll to position [0, 0]
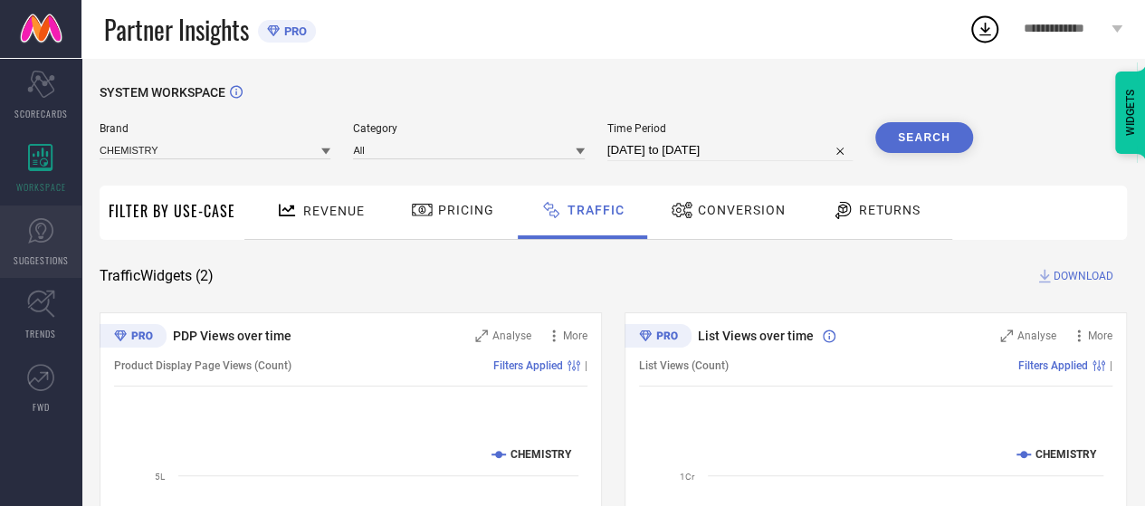
click at [22, 247] on link "SUGGESTIONS" at bounding box center [40, 241] width 81 height 72
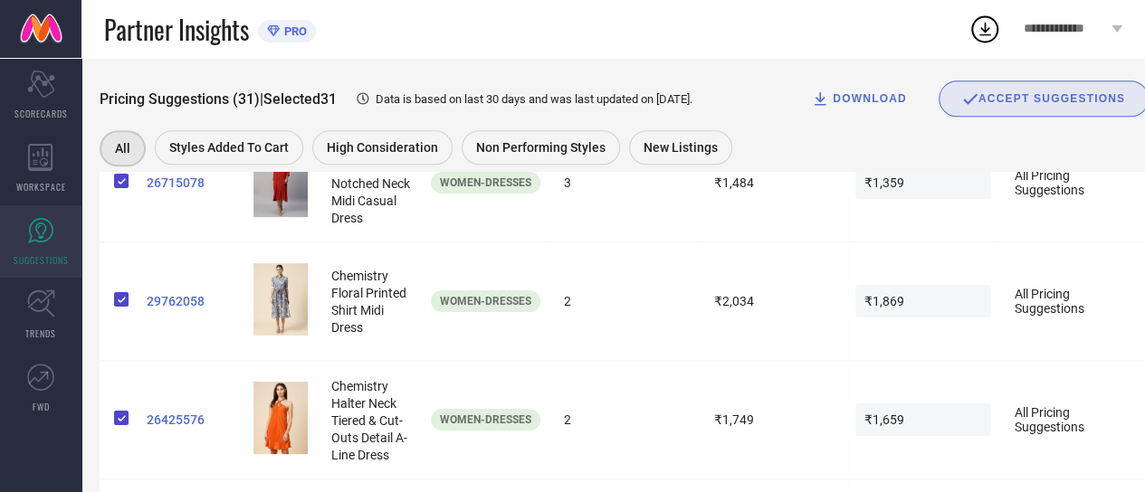
scroll to position [860, 0]
click at [668, 95] on span "Data is based on last 30 days and was last updated on [DATE] ." at bounding box center [533, 99] width 317 height 14
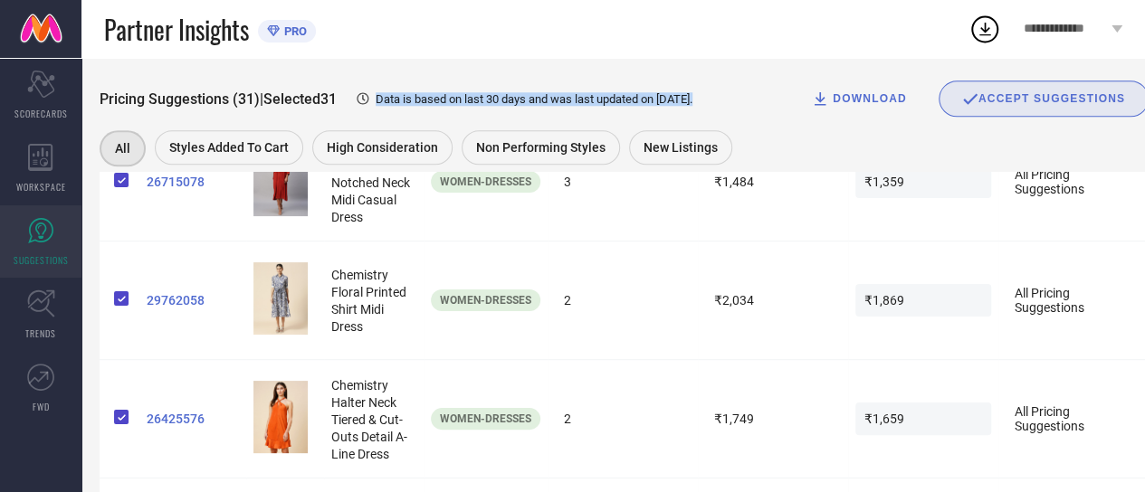
click at [668, 95] on span "Data is based on last 30 days and was last updated on [DATE] ." at bounding box center [533, 99] width 317 height 14
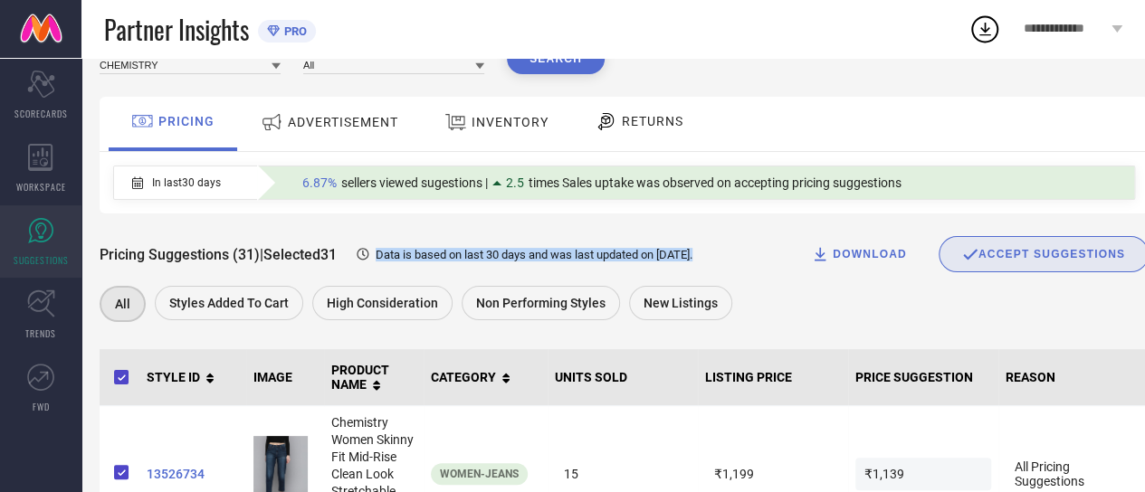
scroll to position [0, 0]
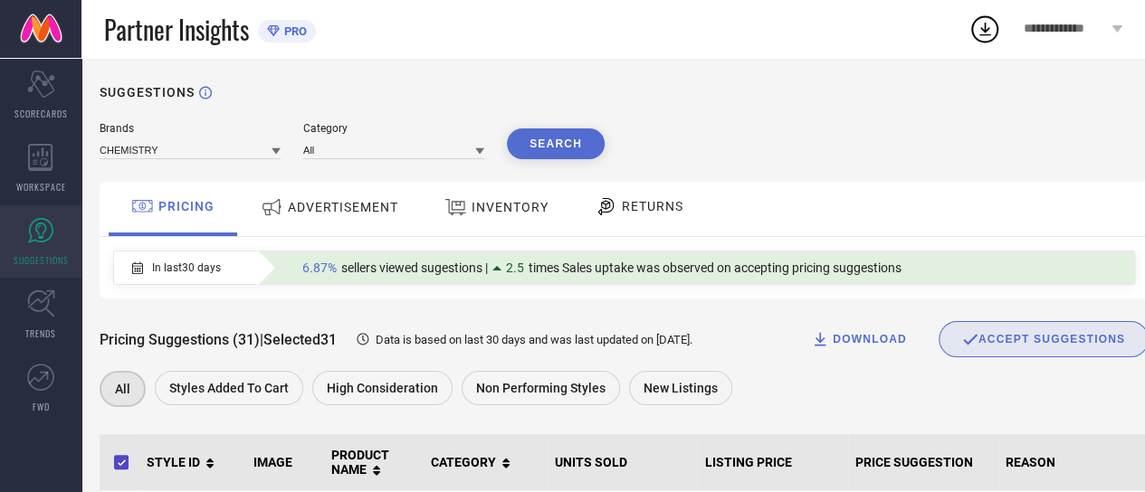
click at [357, 216] on div "ADVERTISEMENT" at bounding box center [329, 207] width 147 height 33
